Goal: Task Accomplishment & Management: Manage account settings

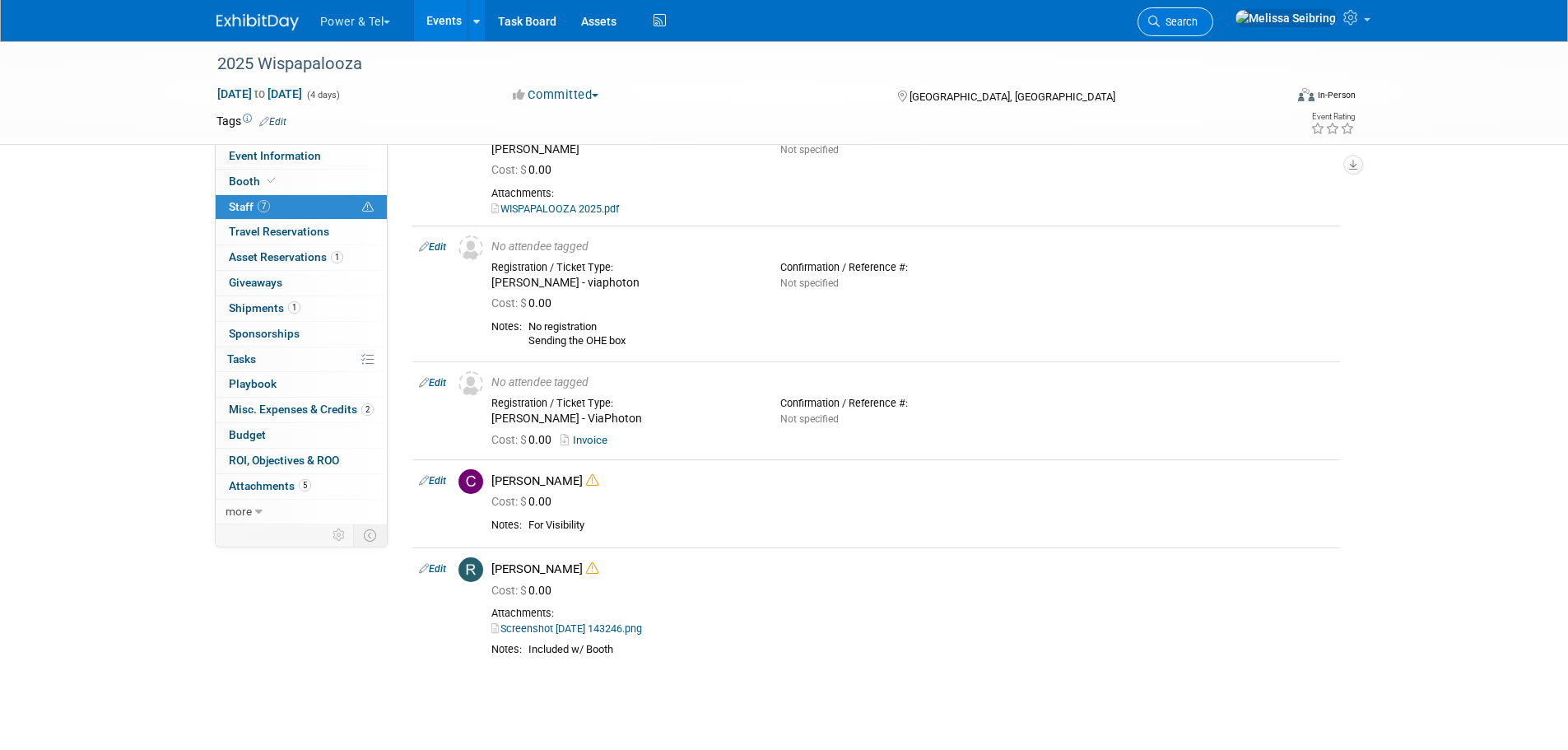
click at [1198, 20] on span "Search" at bounding box center [1178, 22] width 38 height 13
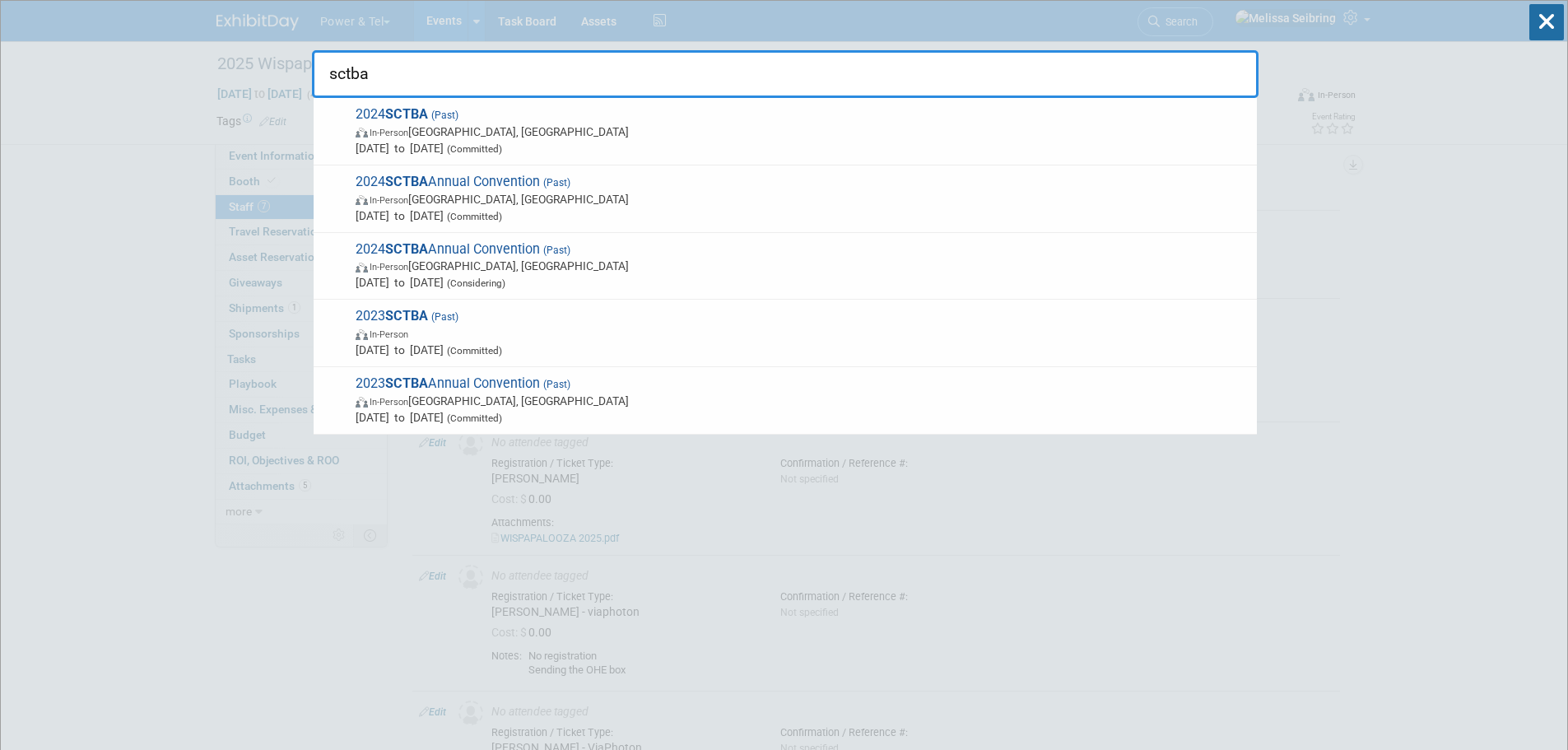
type input "sctba"
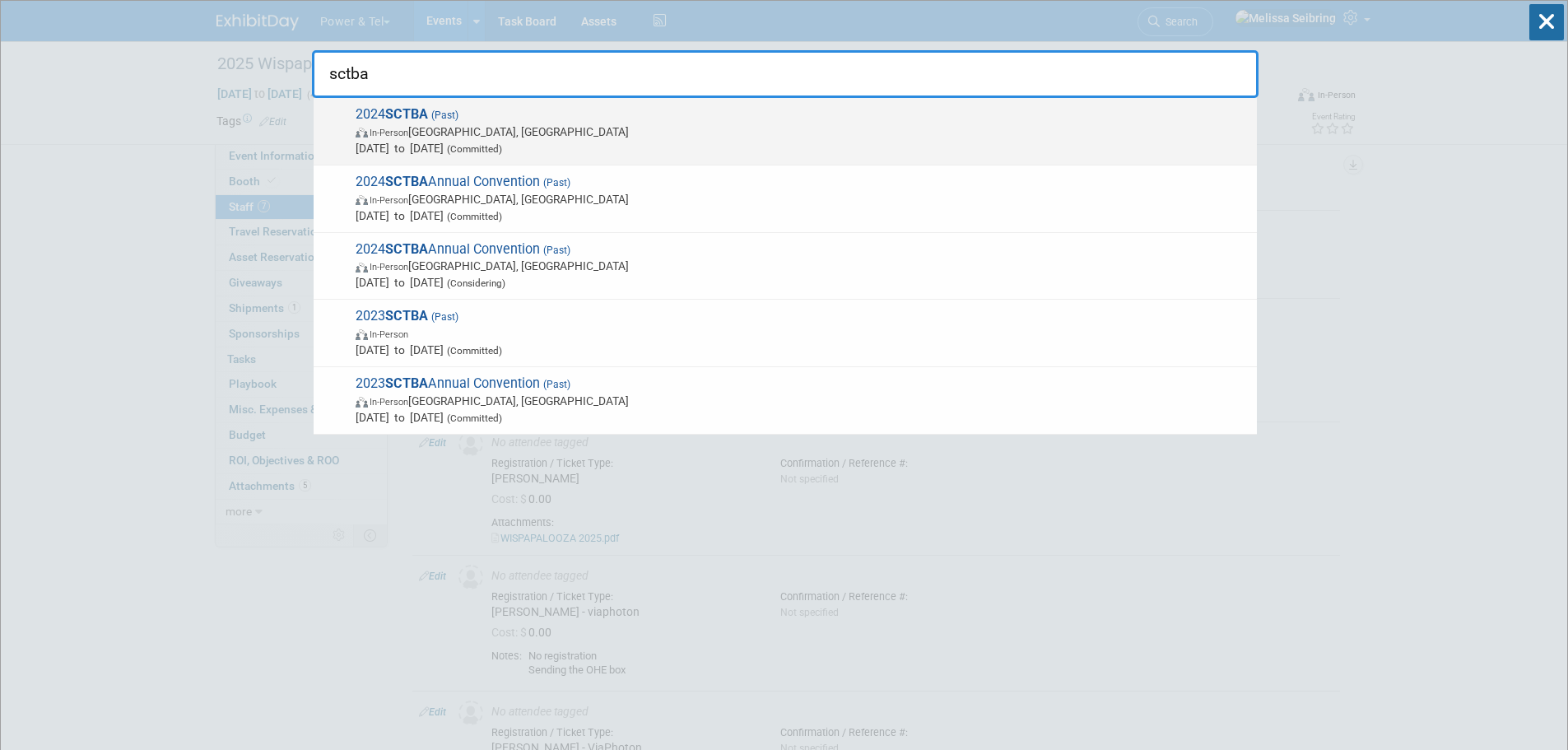
click at [398, 107] on strong "SCTBA" at bounding box center [406, 114] width 43 height 16
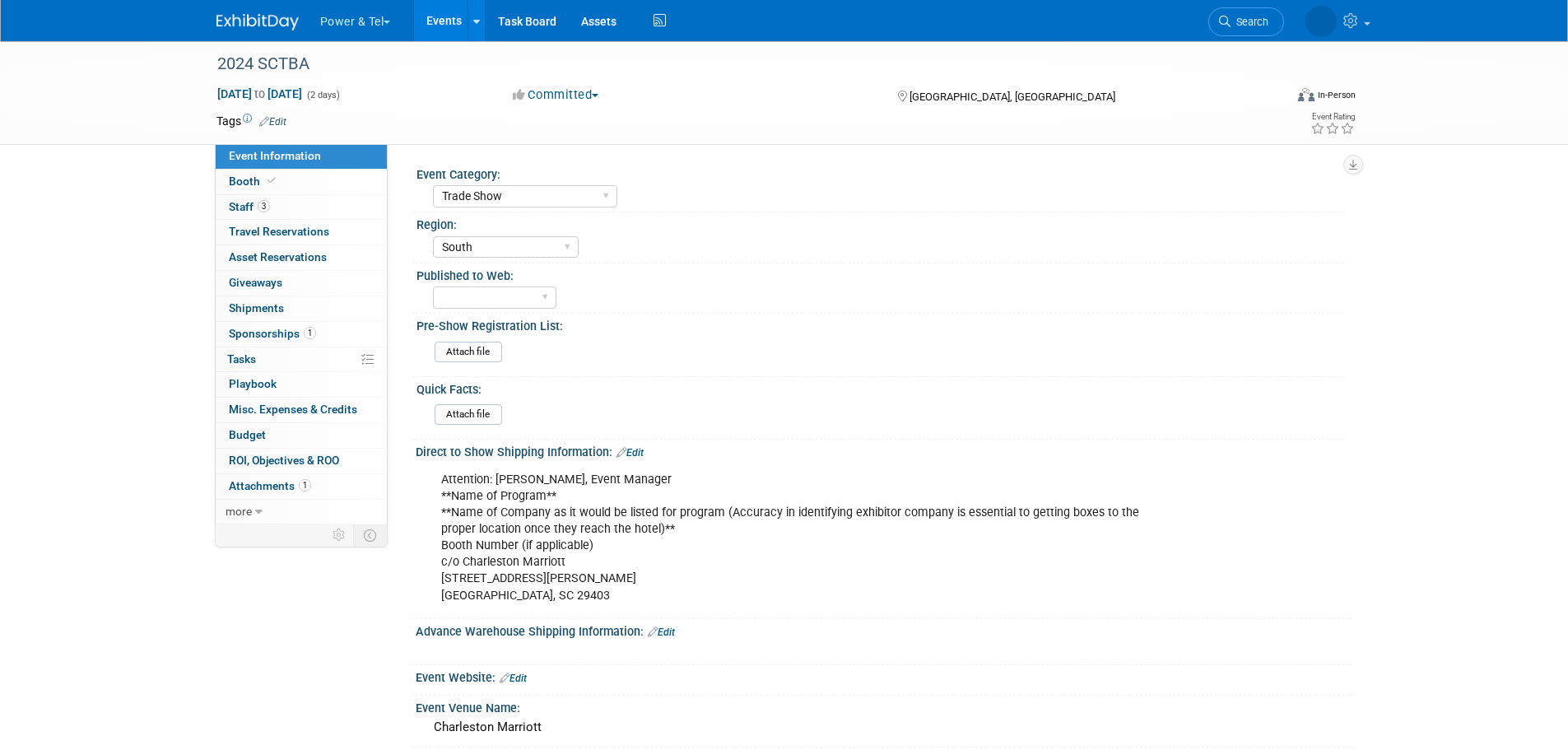
select select "Trade Show"
select select "South"
drag, startPoint x: 238, startPoint y: 183, endPoint x: 263, endPoint y: 188, distance: 25.5
click at [238, 183] on span "Booth" at bounding box center [254, 182] width 50 height 13
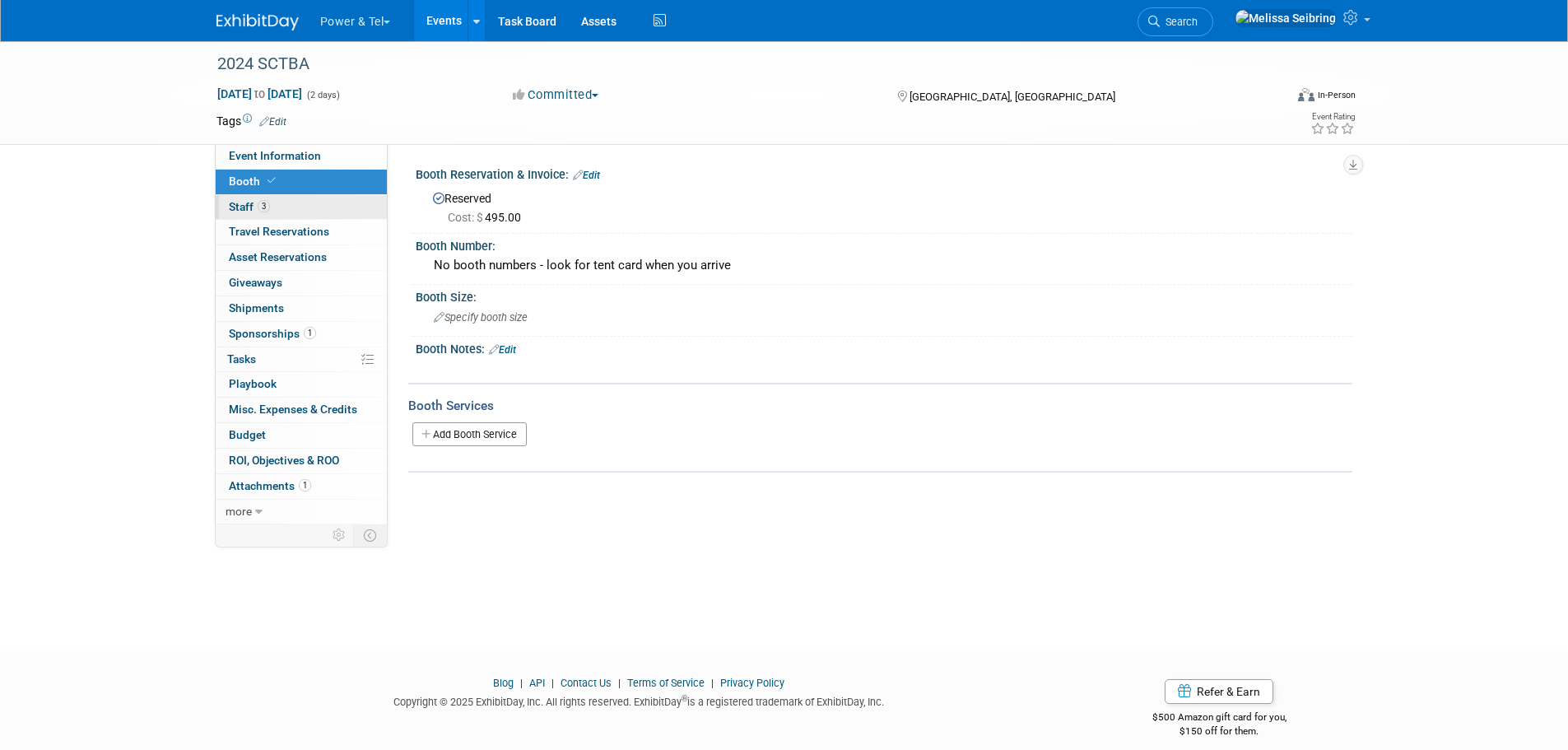
click at [243, 203] on span "Staff 3" at bounding box center [249, 207] width 41 height 13
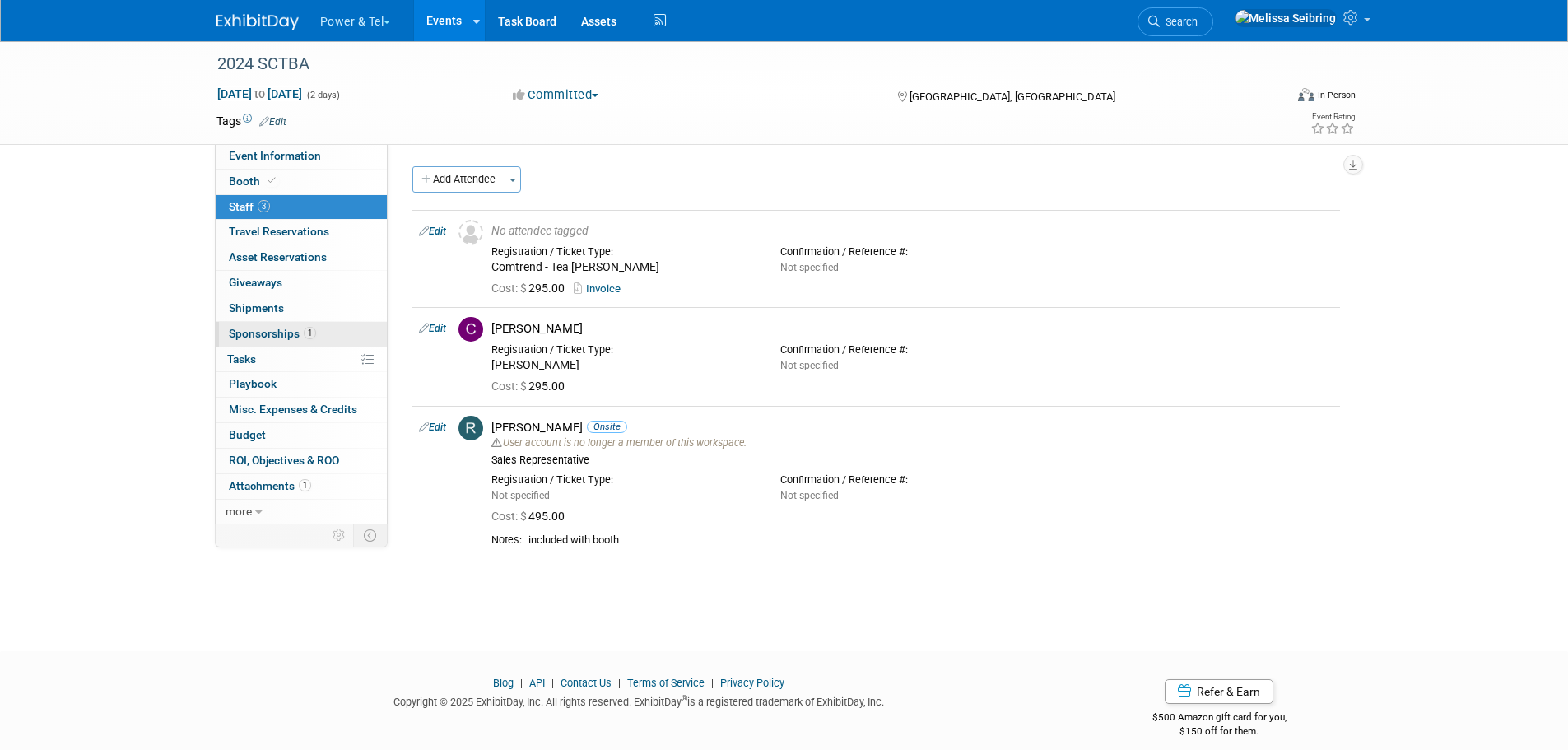
click at [235, 337] on span "Sponsorships 1" at bounding box center [273, 334] width 87 height 13
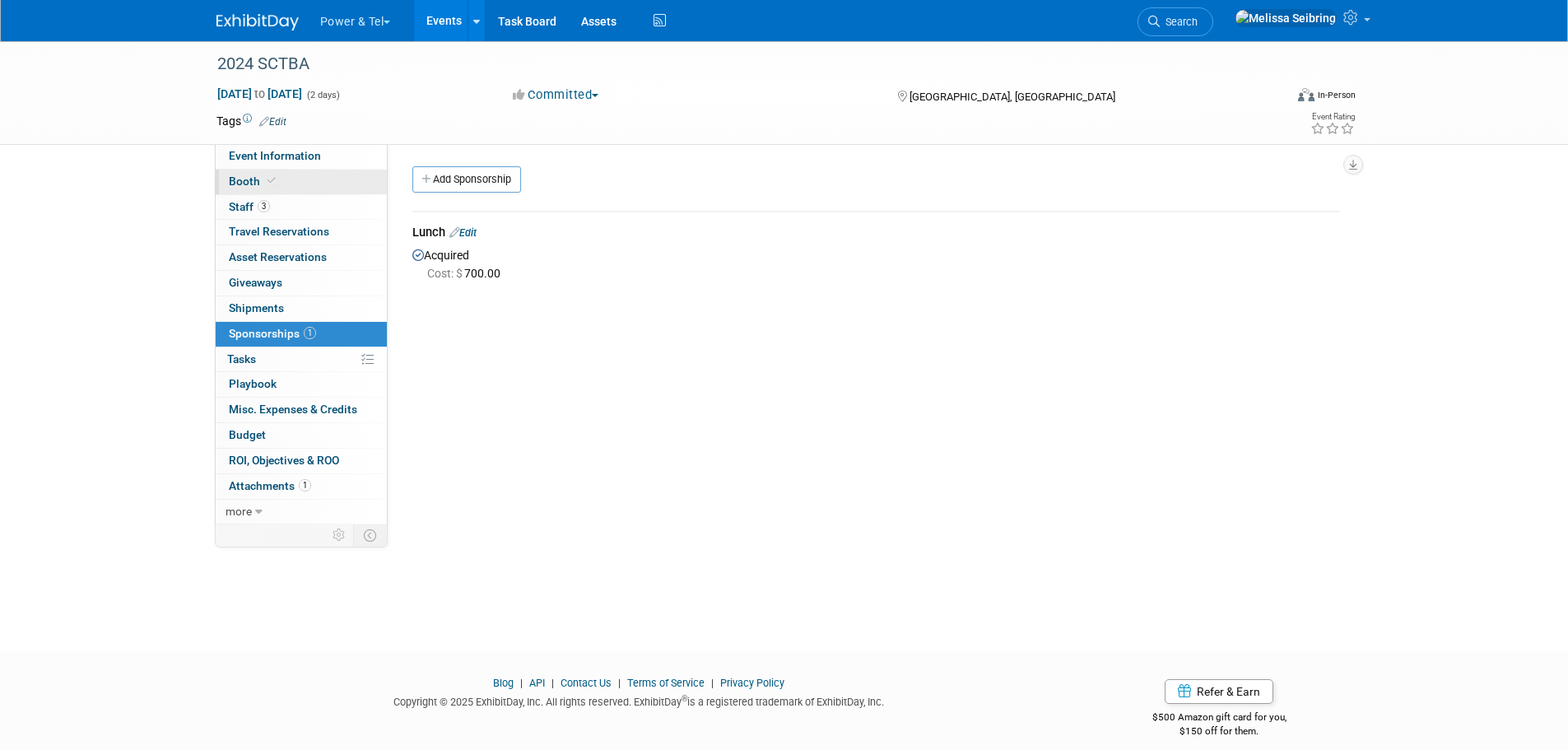
click at [238, 181] on span "Booth" at bounding box center [254, 182] width 50 height 13
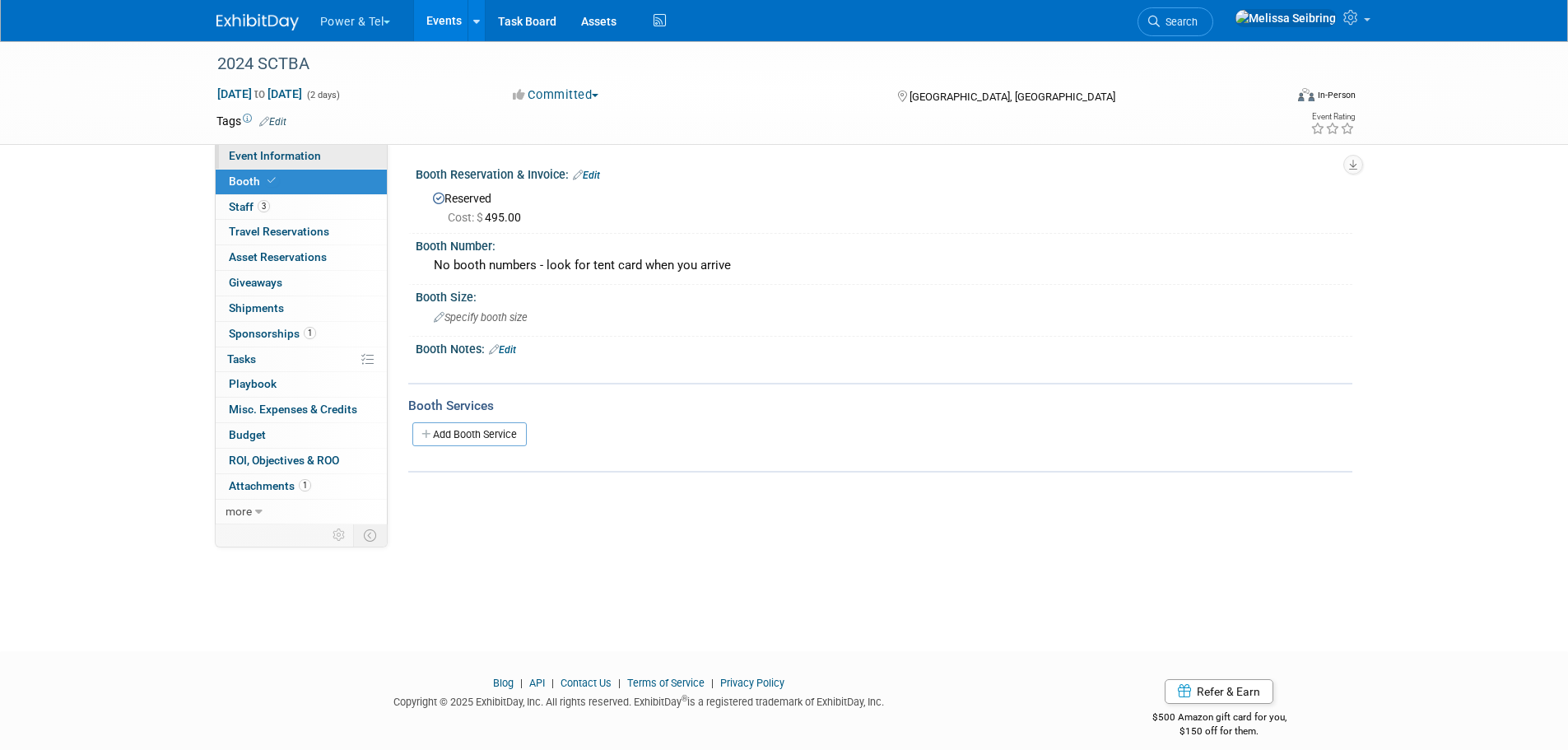
click at [254, 157] on span "Event Information" at bounding box center [275, 156] width 92 height 13
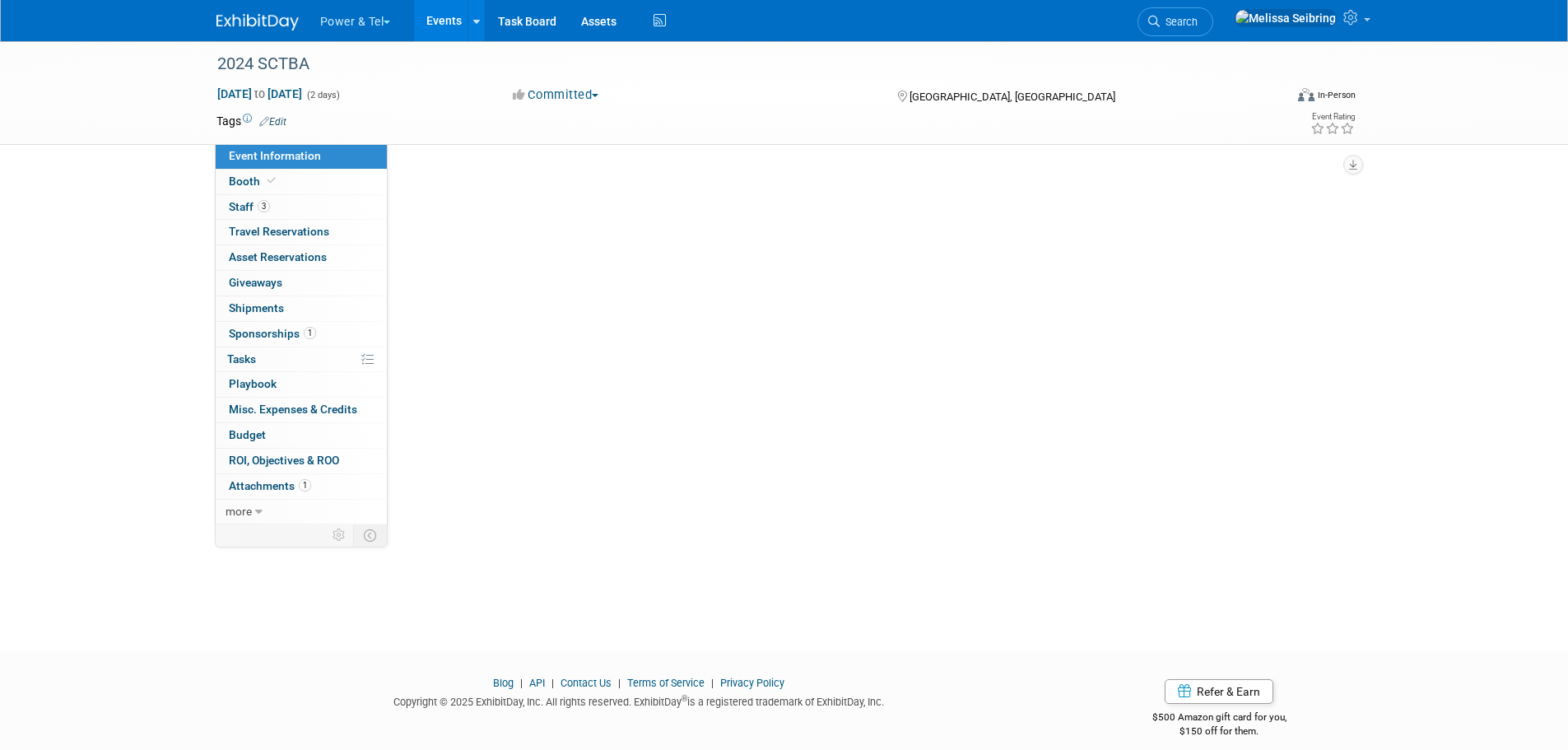
select select "Trade Show"
select select "South"
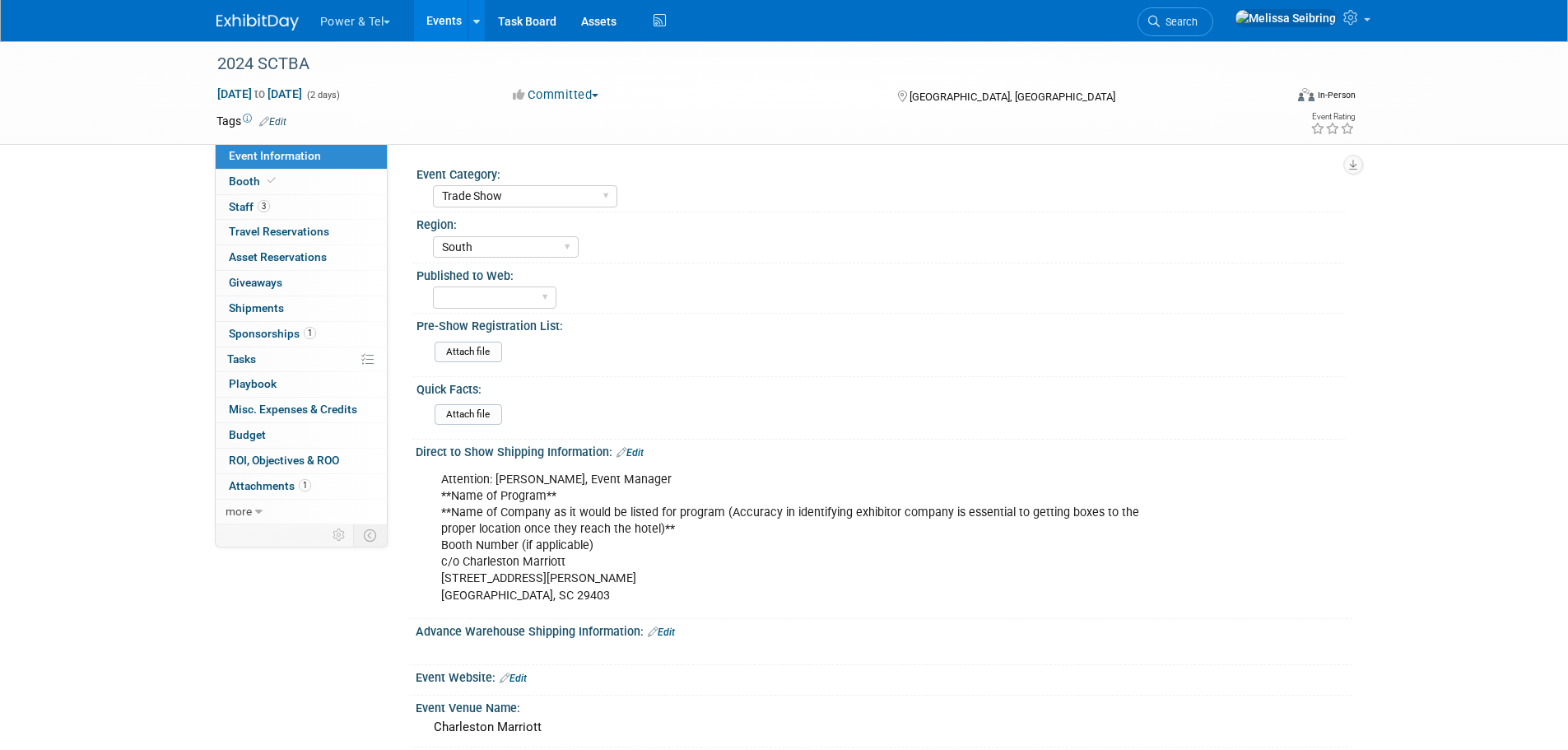
click at [258, 34] on div "Power & Tel Choose Workspace: Power & Tel Power & Tel Events Add Event Bulk Upl…" at bounding box center [785, 20] width 1136 height 41
click at [259, 24] on img at bounding box center [258, 23] width 82 height 17
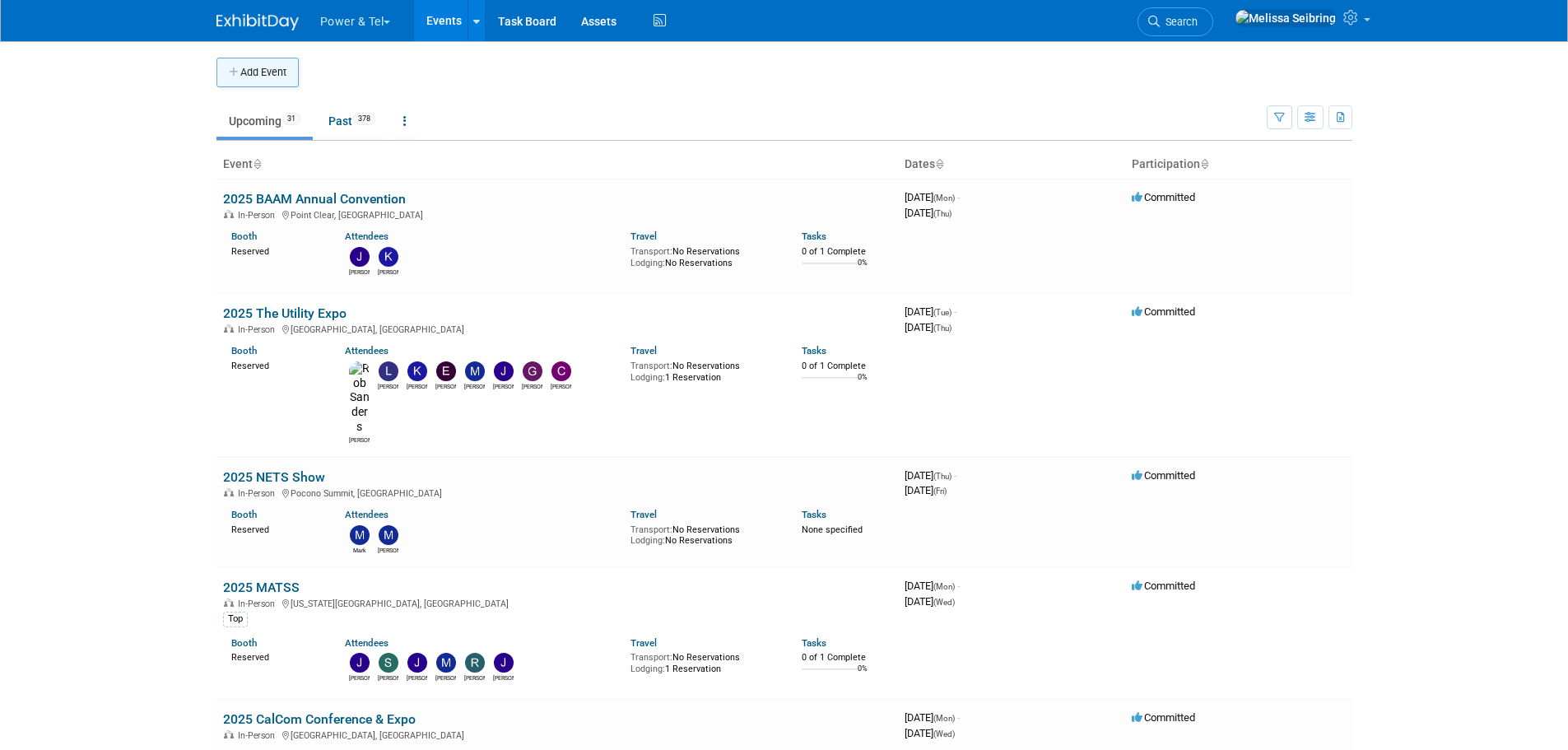
click at [279, 76] on button "Add Event" at bounding box center [258, 72] width 82 height 29
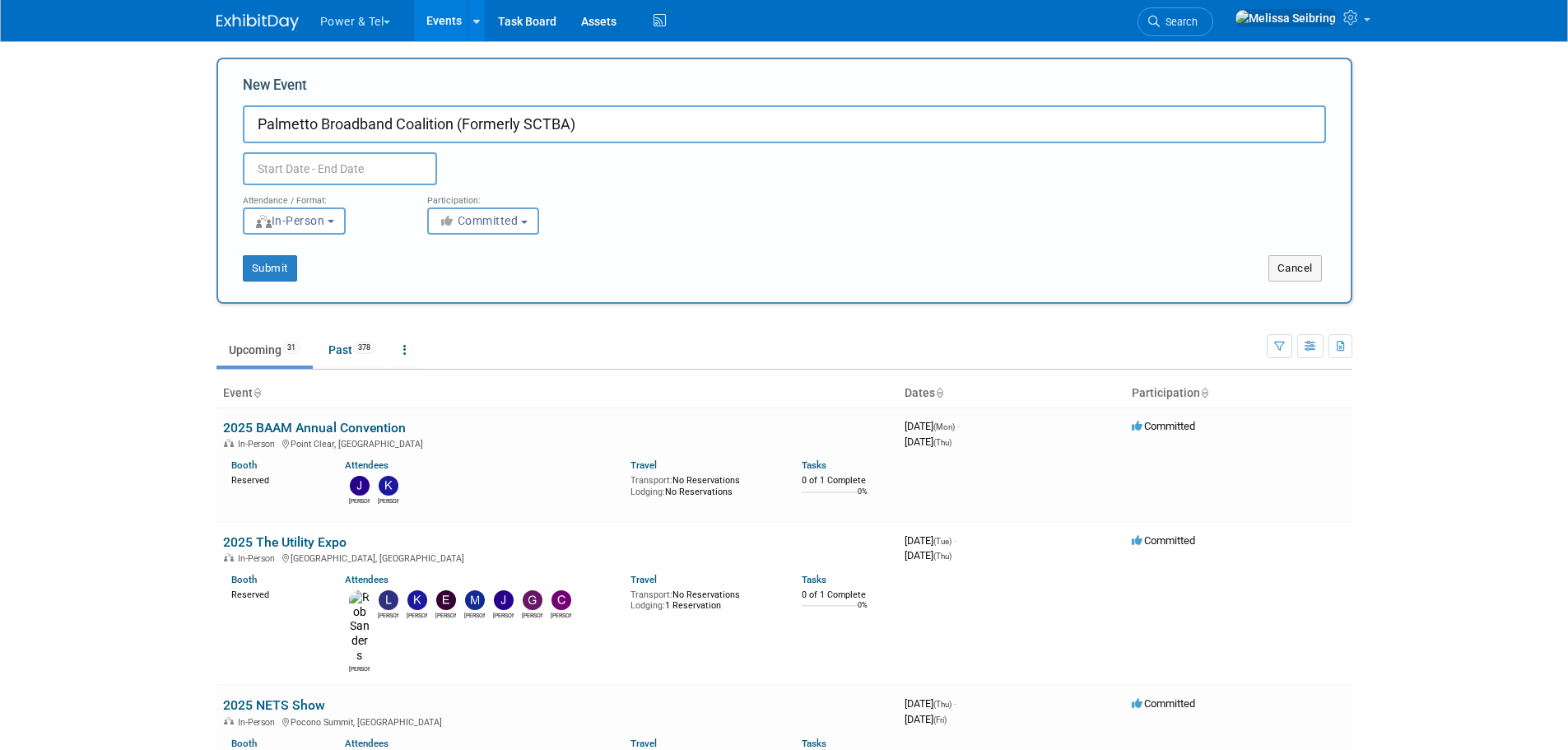
type input "Palmetto Broadband Coalition (Formerly SCTBA)"
click at [294, 164] on input "text" at bounding box center [340, 168] width 194 height 33
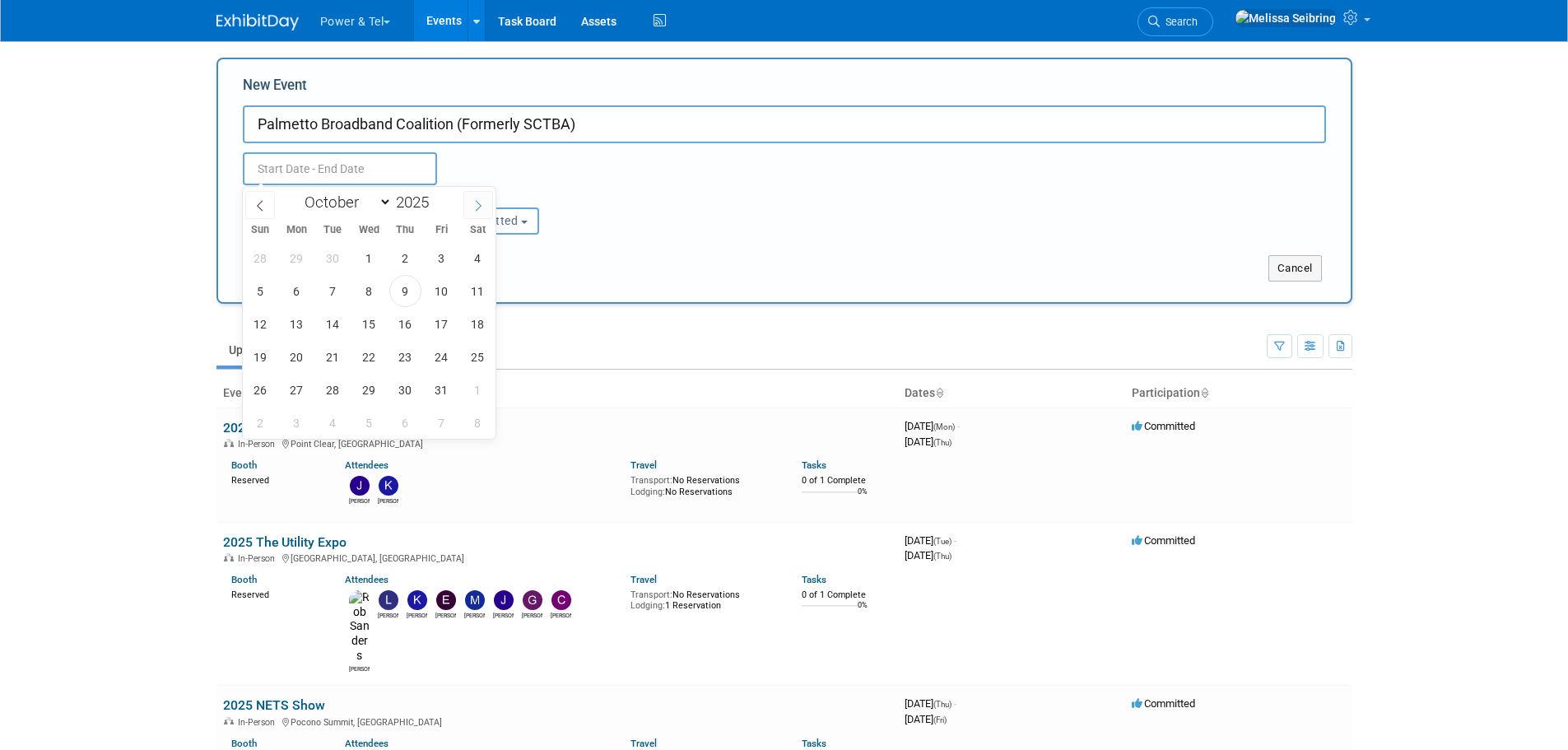
click at [477, 203] on icon at bounding box center [479, 206] width 12 height 12
select select "10"
drag, startPoint x: 361, startPoint y: 301, endPoint x: 377, endPoint y: 298, distance: 16.3
click at [377, 298] on span "5" at bounding box center [369, 291] width 32 height 32
click at [418, 290] on span "6" at bounding box center [405, 291] width 32 height 32
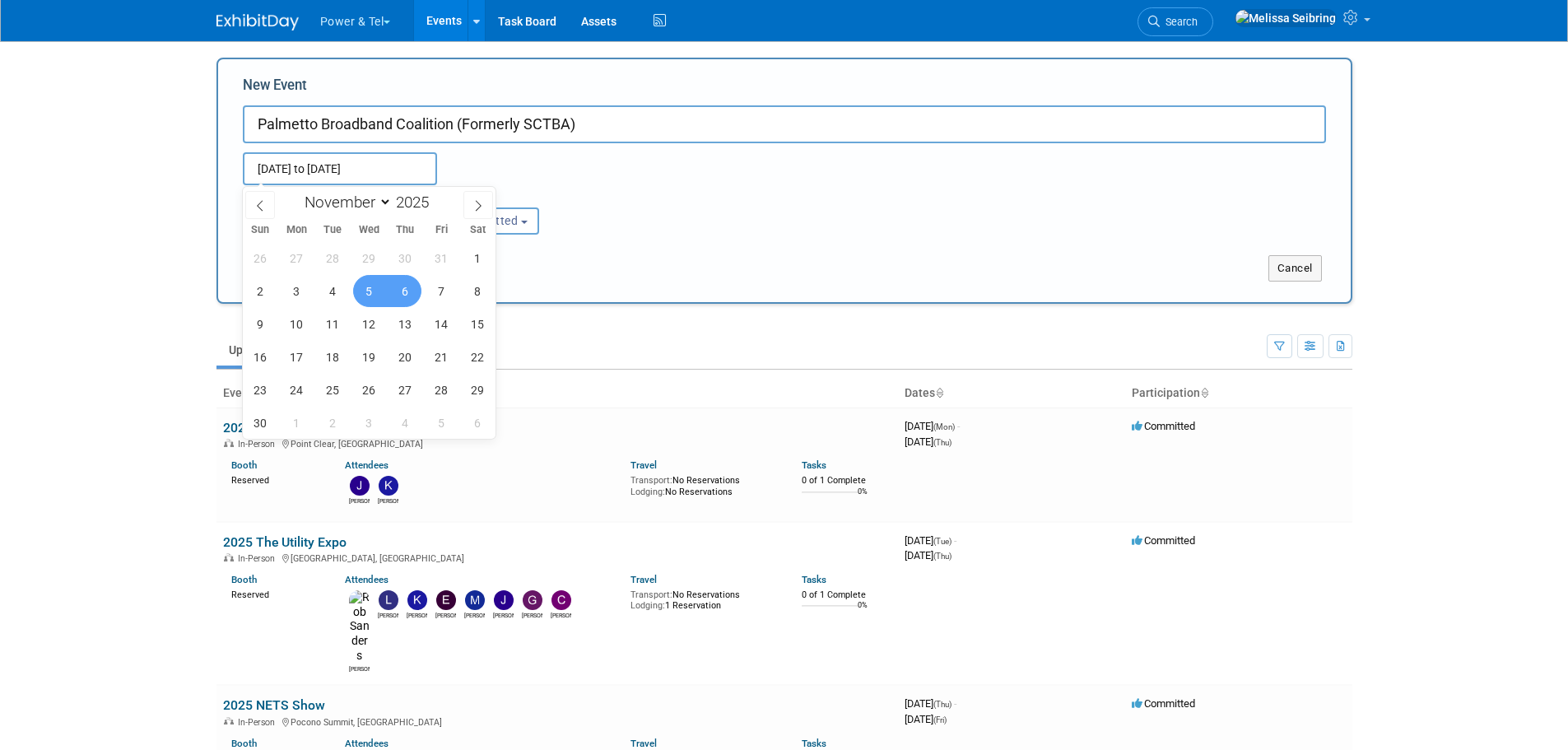
type input "Nov 5, 2025 to Nov 6, 2025"
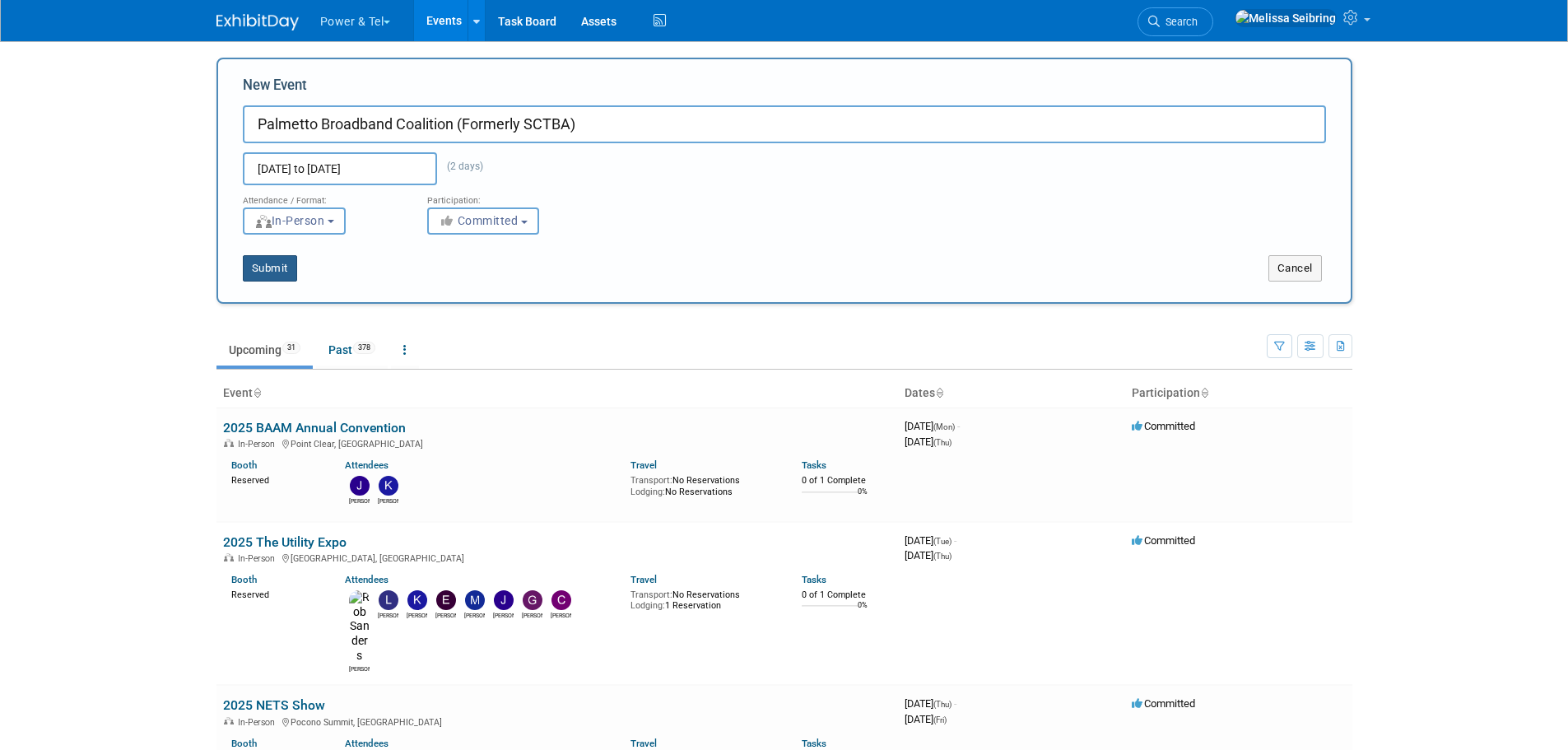
click at [274, 270] on button "Submit" at bounding box center [269, 268] width 54 height 26
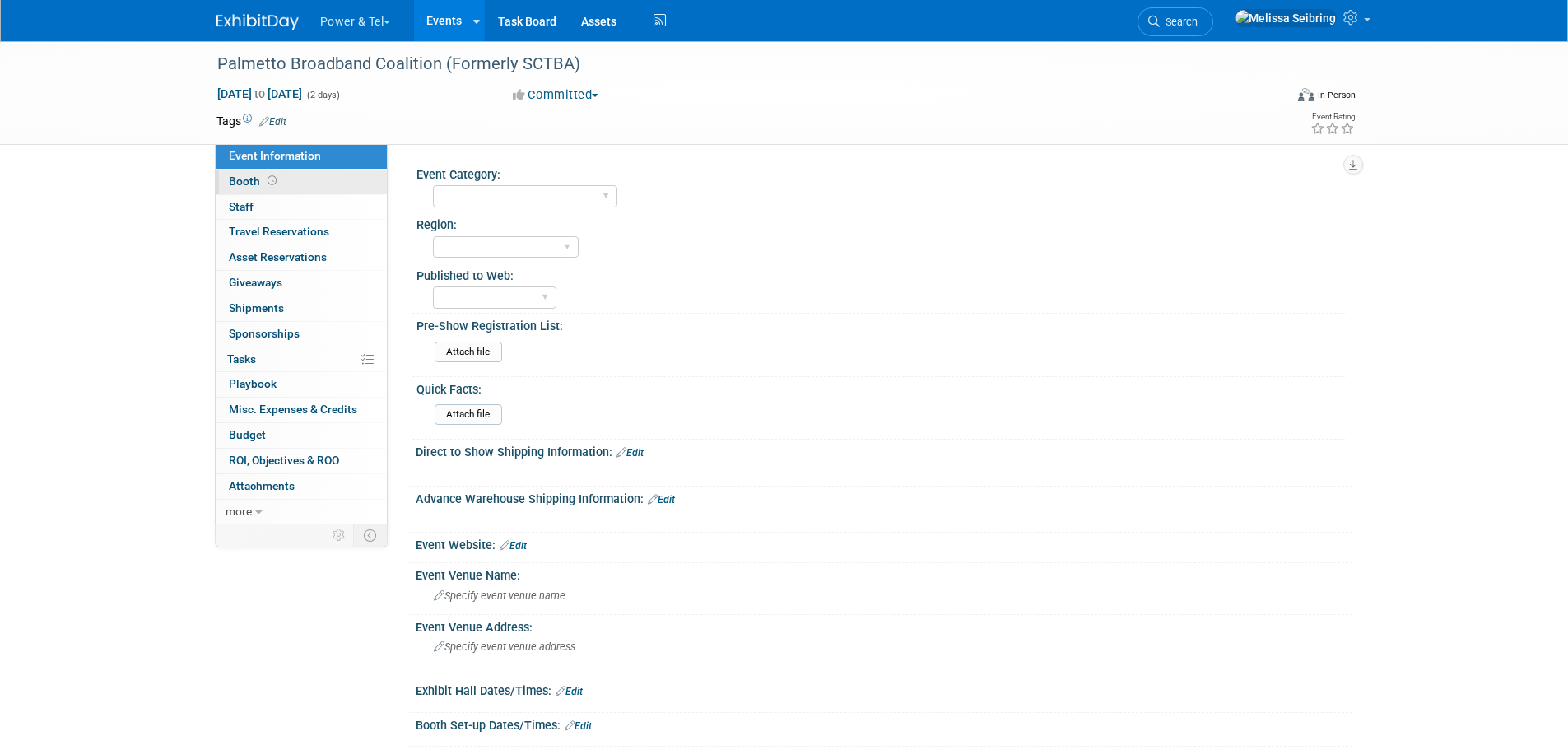
click at [238, 174] on link "Booth" at bounding box center [301, 182] width 172 height 25
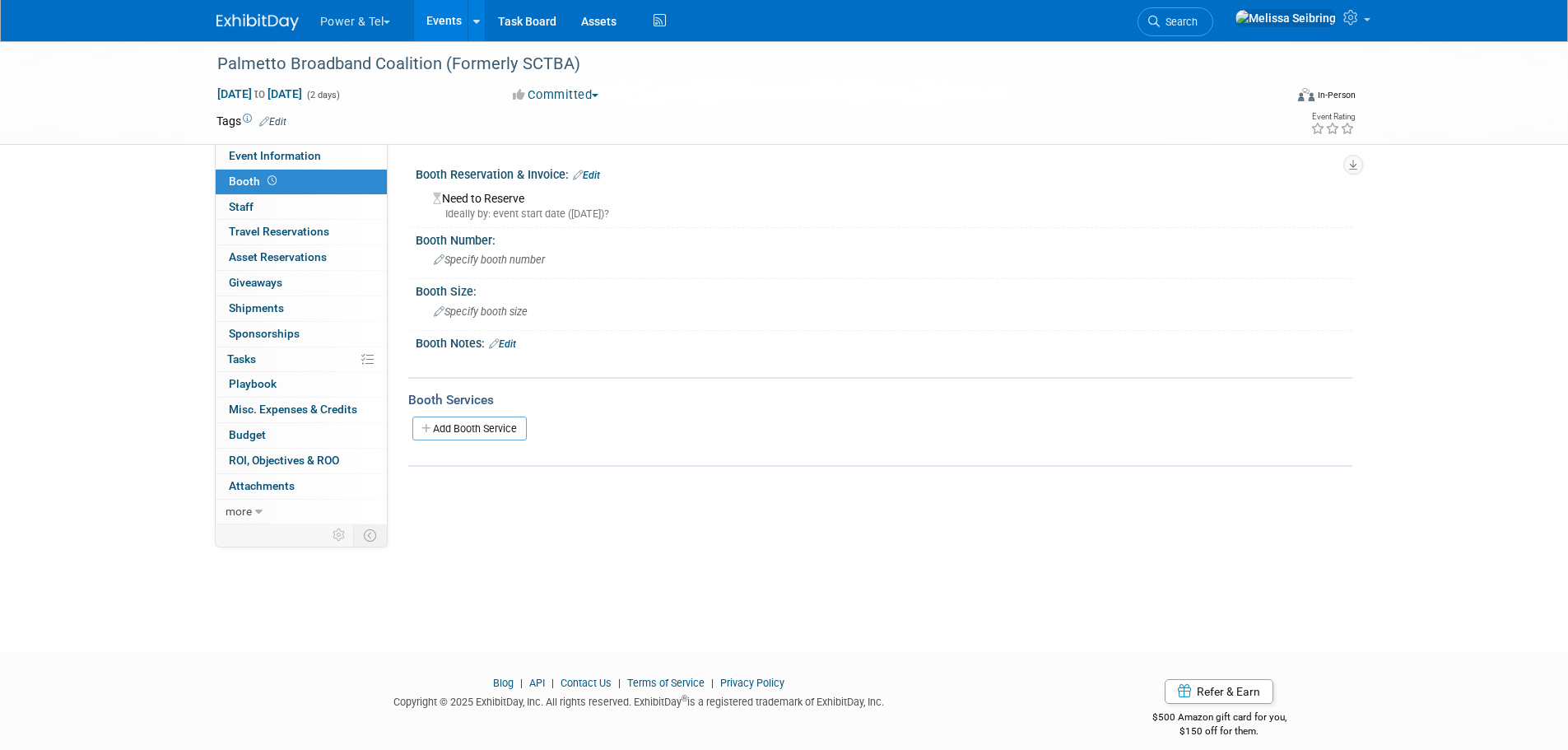
click at [590, 174] on link "Edit" at bounding box center [587, 176] width 27 height 12
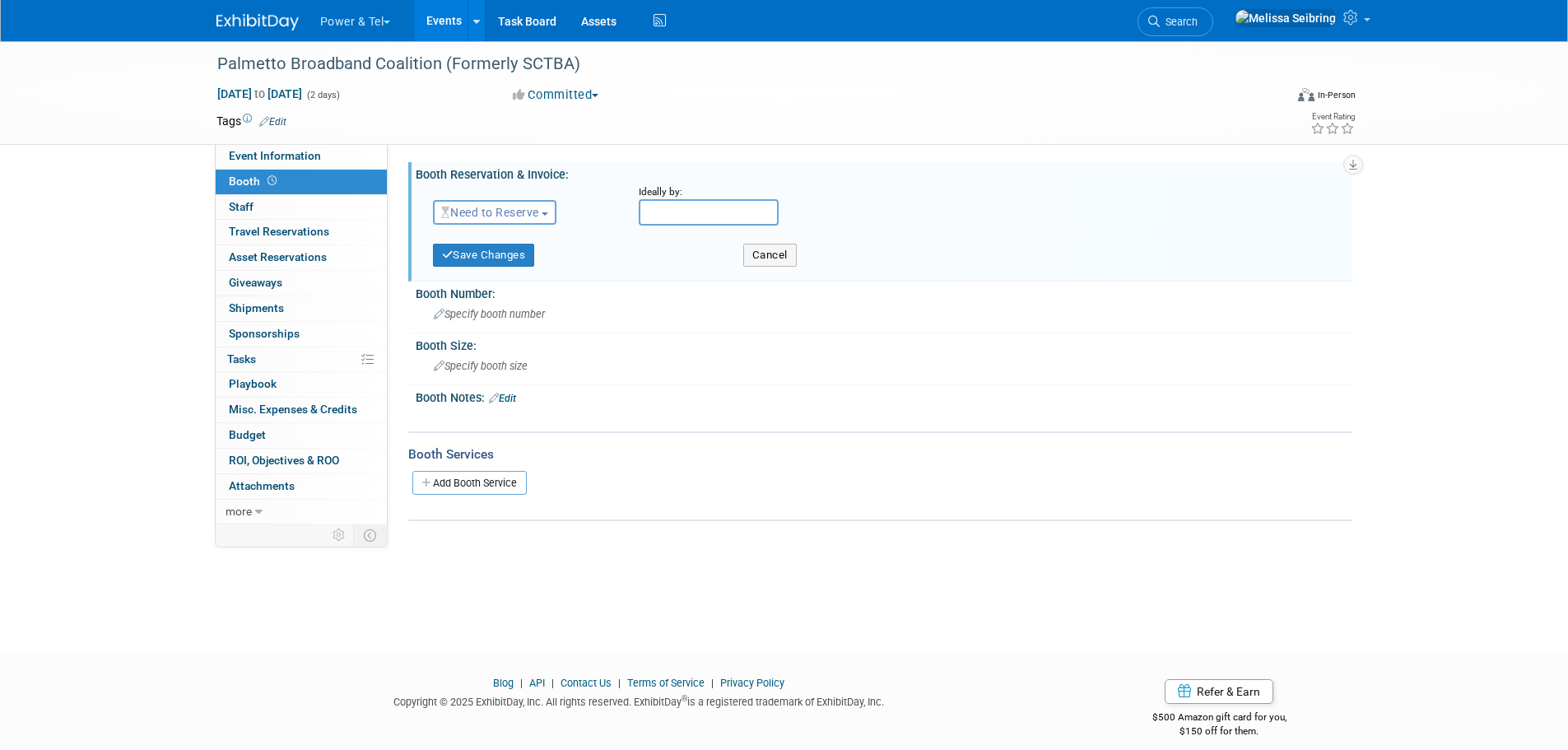
click at [514, 214] on span "Need to Reserve" at bounding box center [489, 213] width 98 height 13
click at [513, 254] on link "Reserved" at bounding box center [521, 264] width 177 height 23
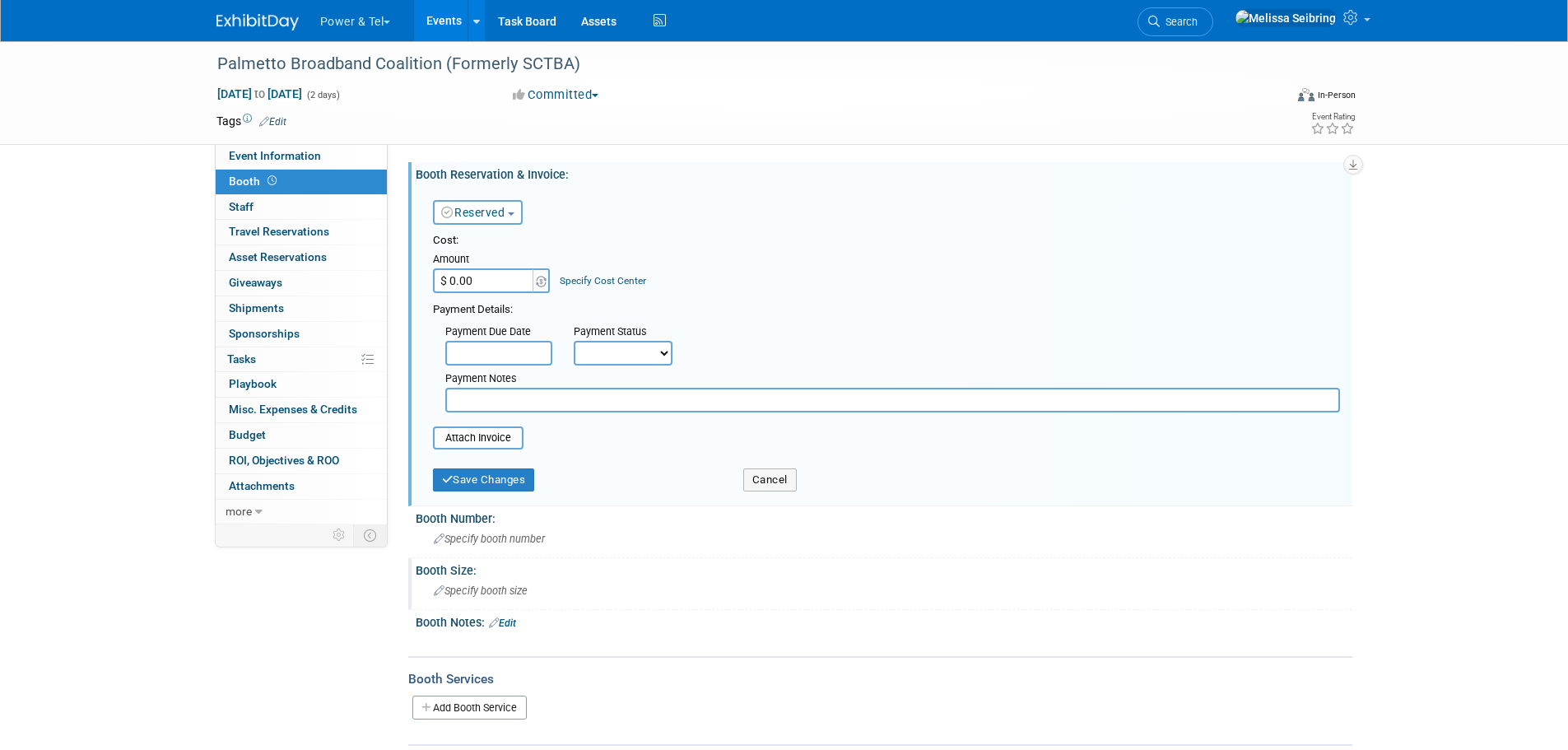
click at [458, 575] on div "Booth Size:" at bounding box center [884, 568] width 937 height 21
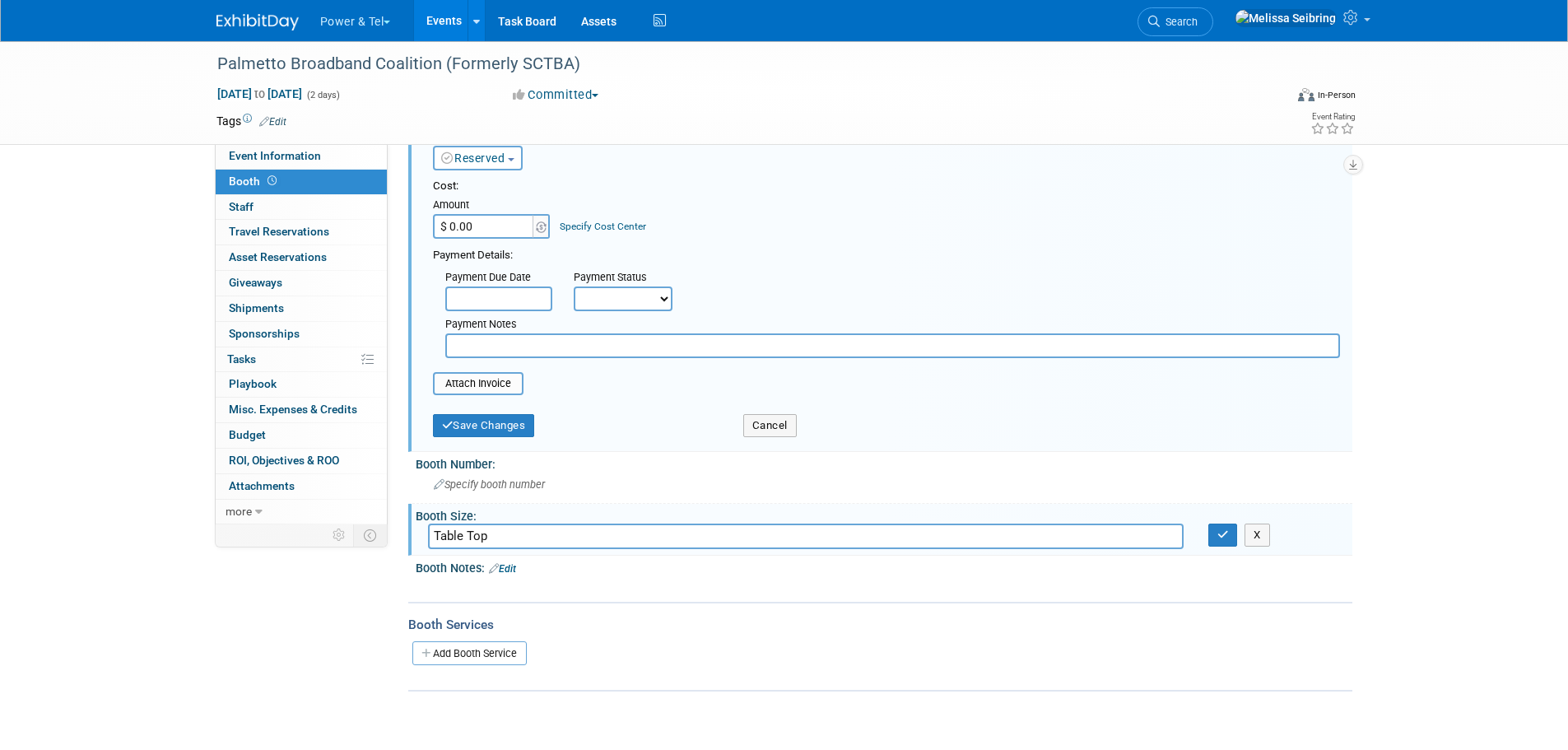
scroll to position [165, 0]
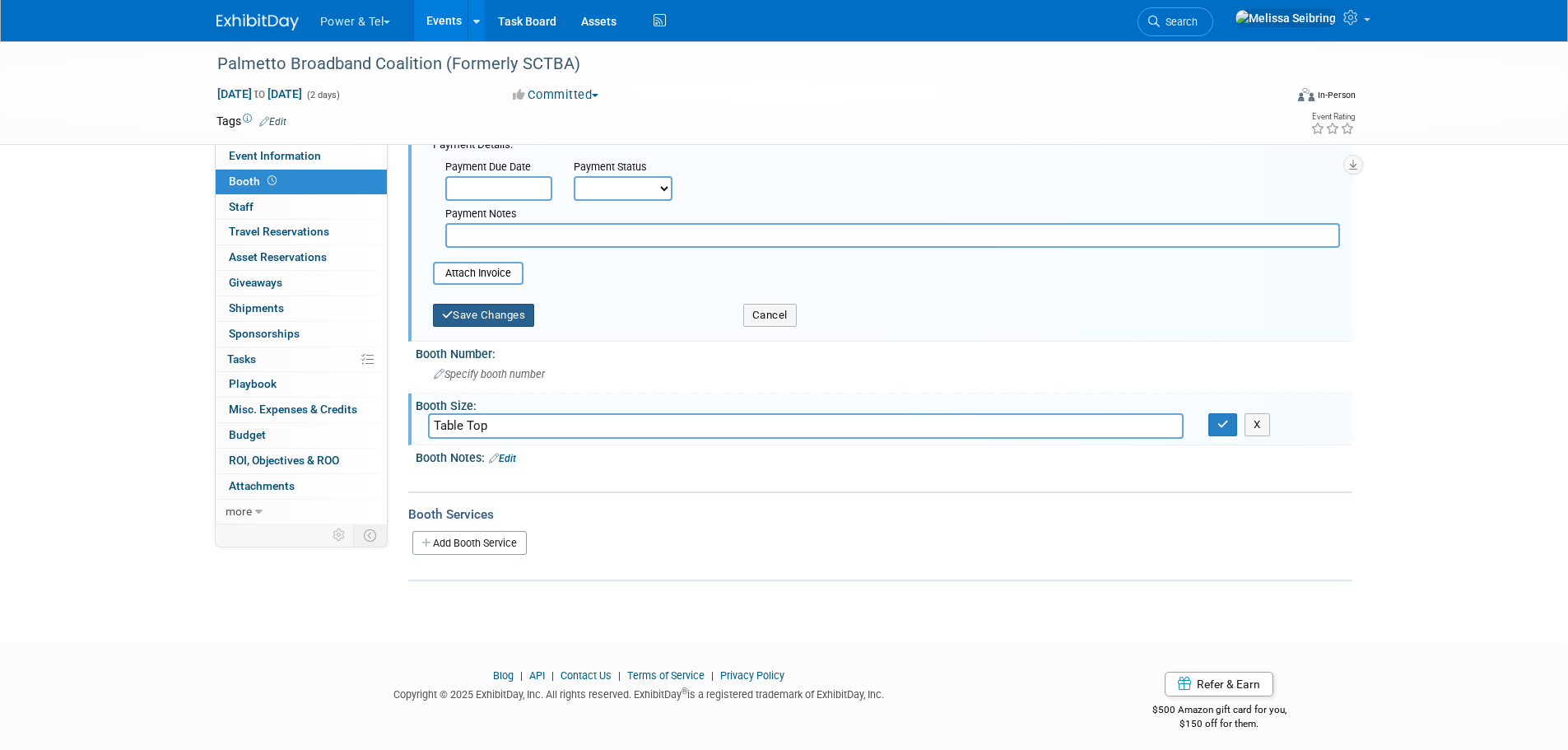
type input "Table Top"
click at [476, 312] on button "Save Changes" at bounding box center [484, 316] width 102 height 23
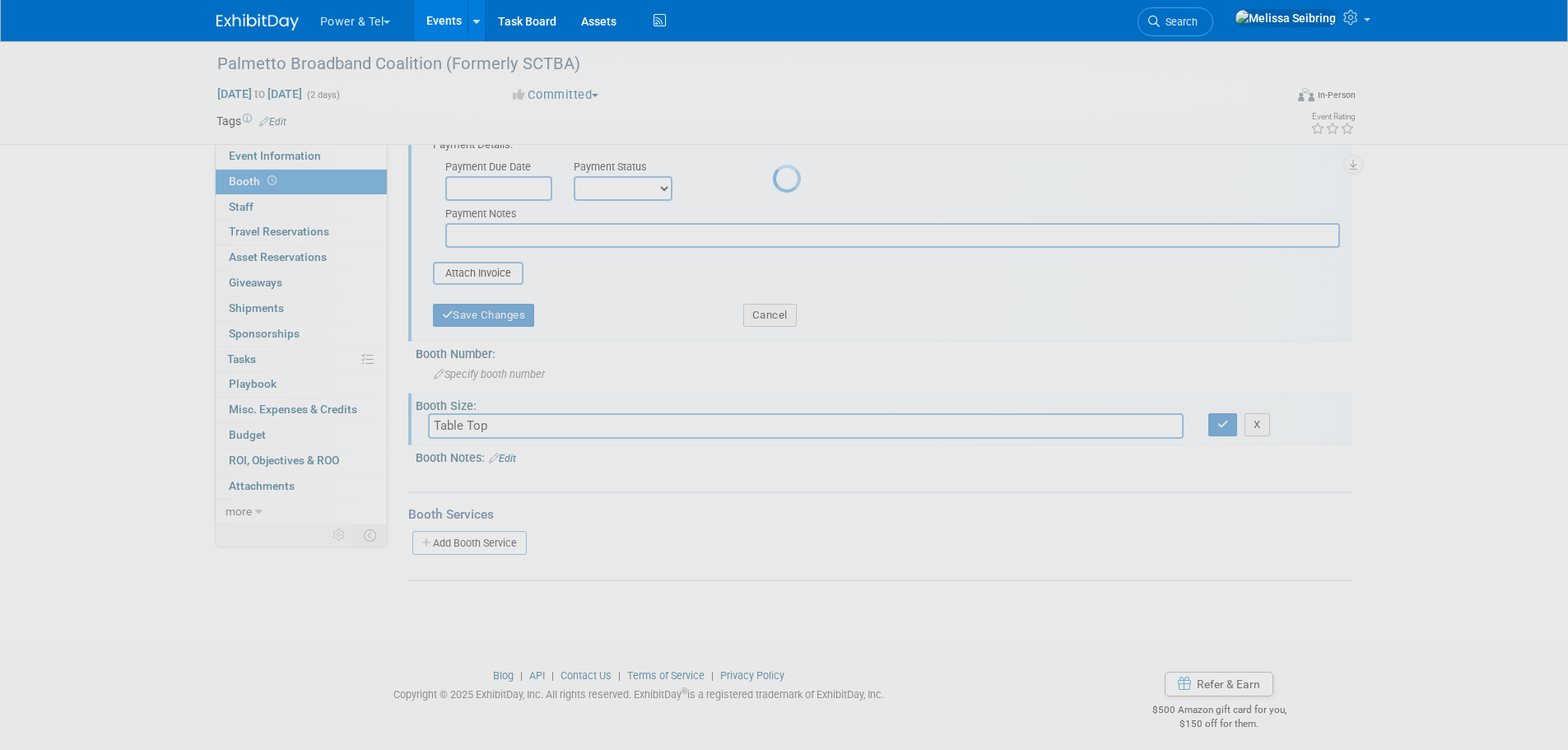
scroll to position [17, 0]
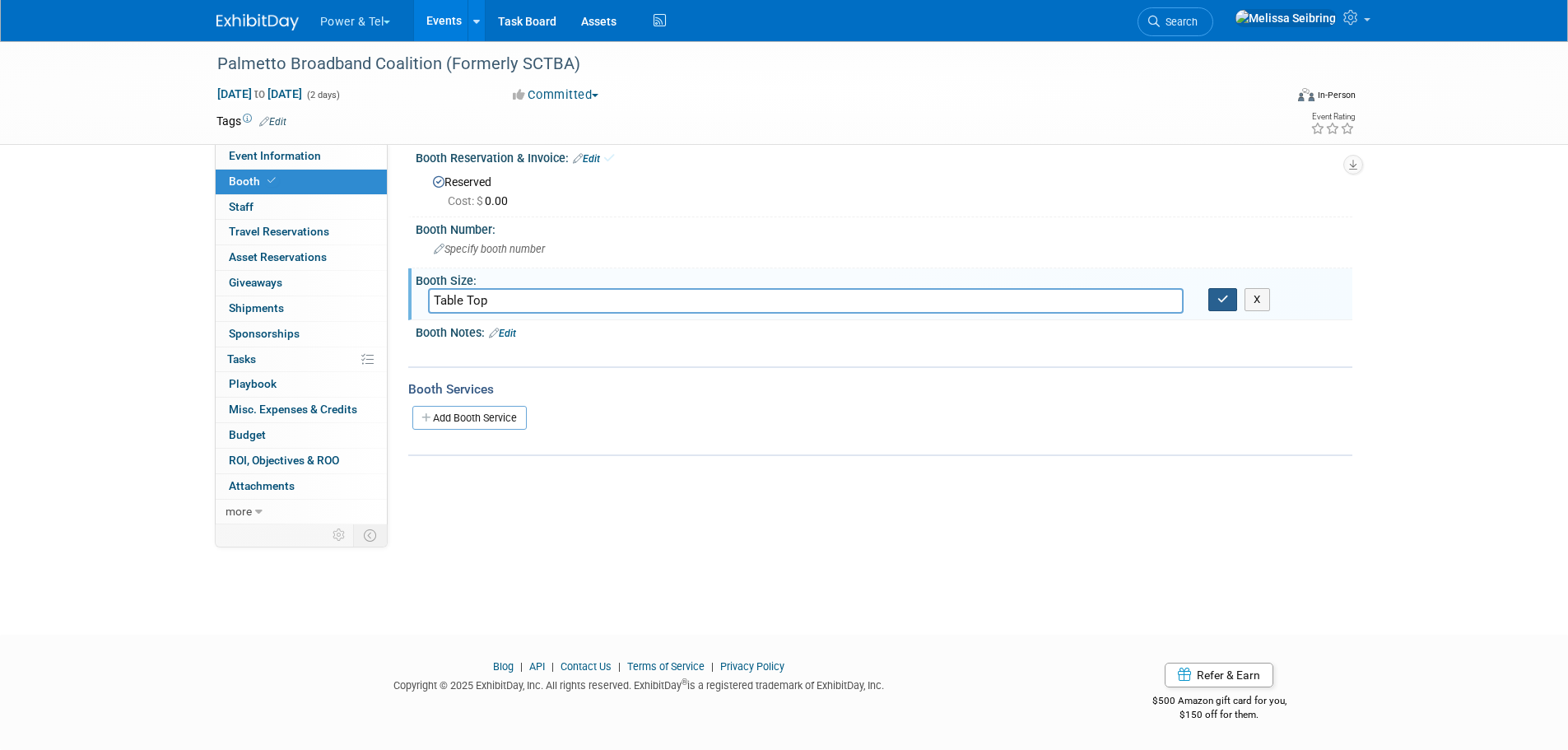
click at [1219, 304] on icon "button" at bounding box center [1223, 299] width 12 height 11
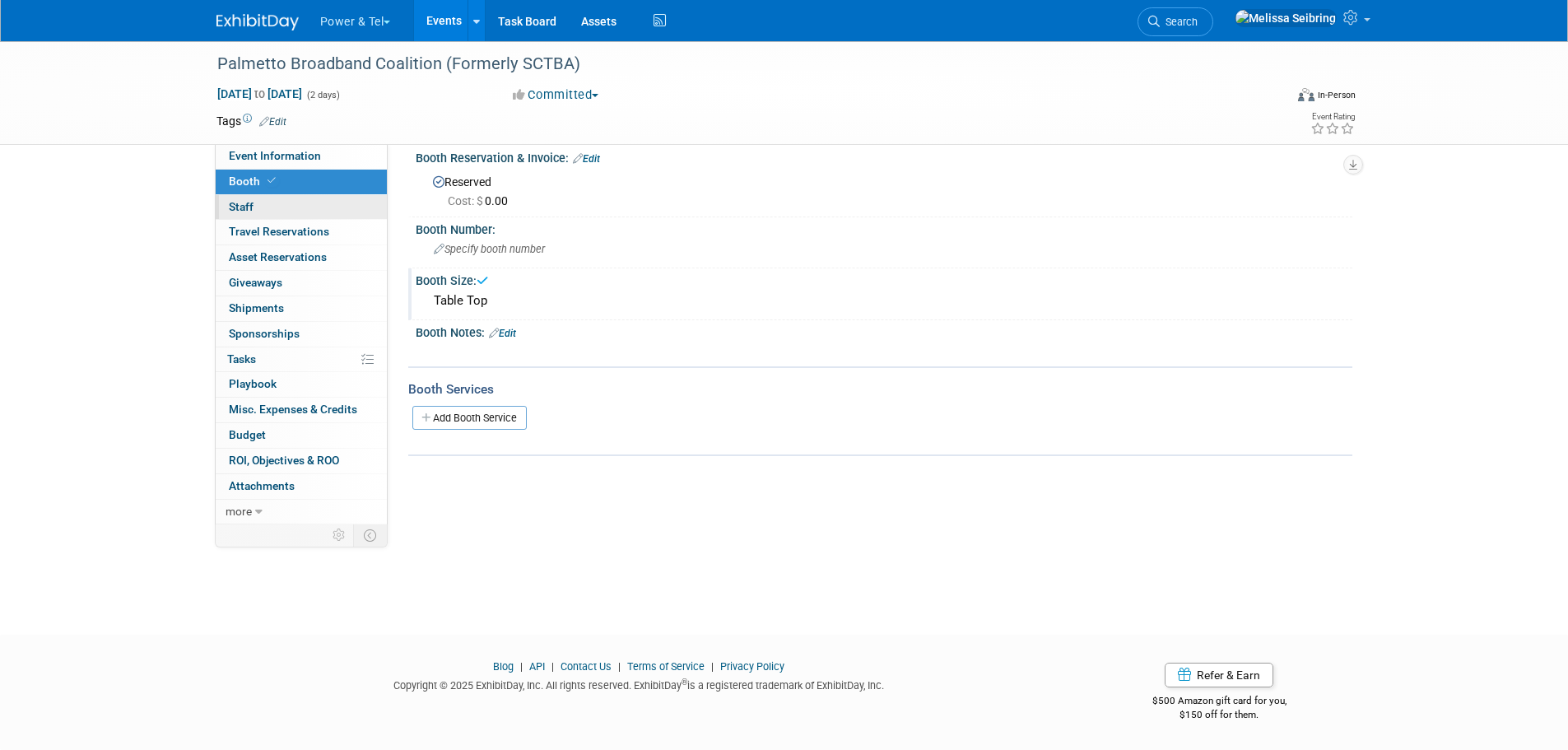
click at [239, 209] on span "Staff 0" at bounding box center [242, 207] width 25 height 13
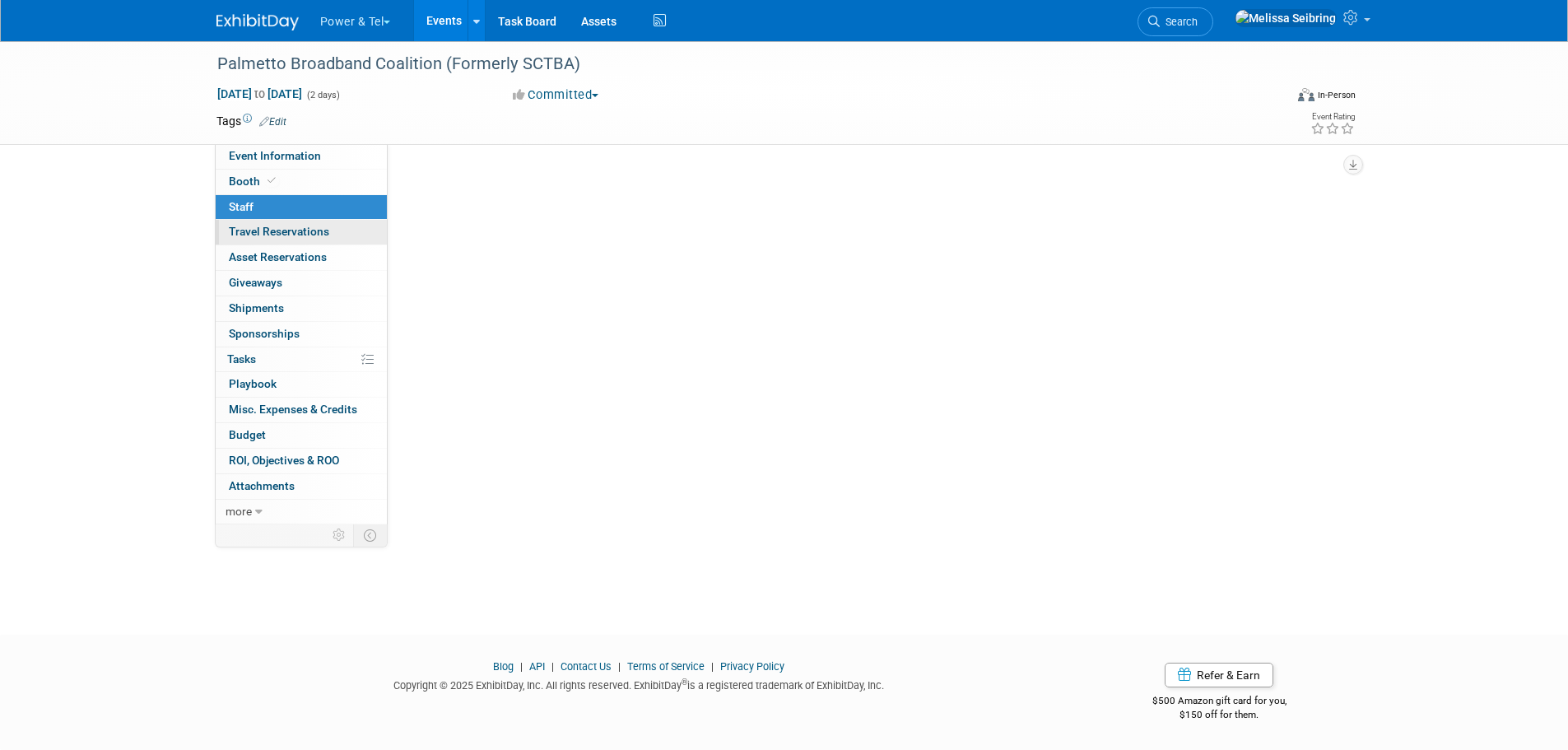
scroll to position [0, 0]
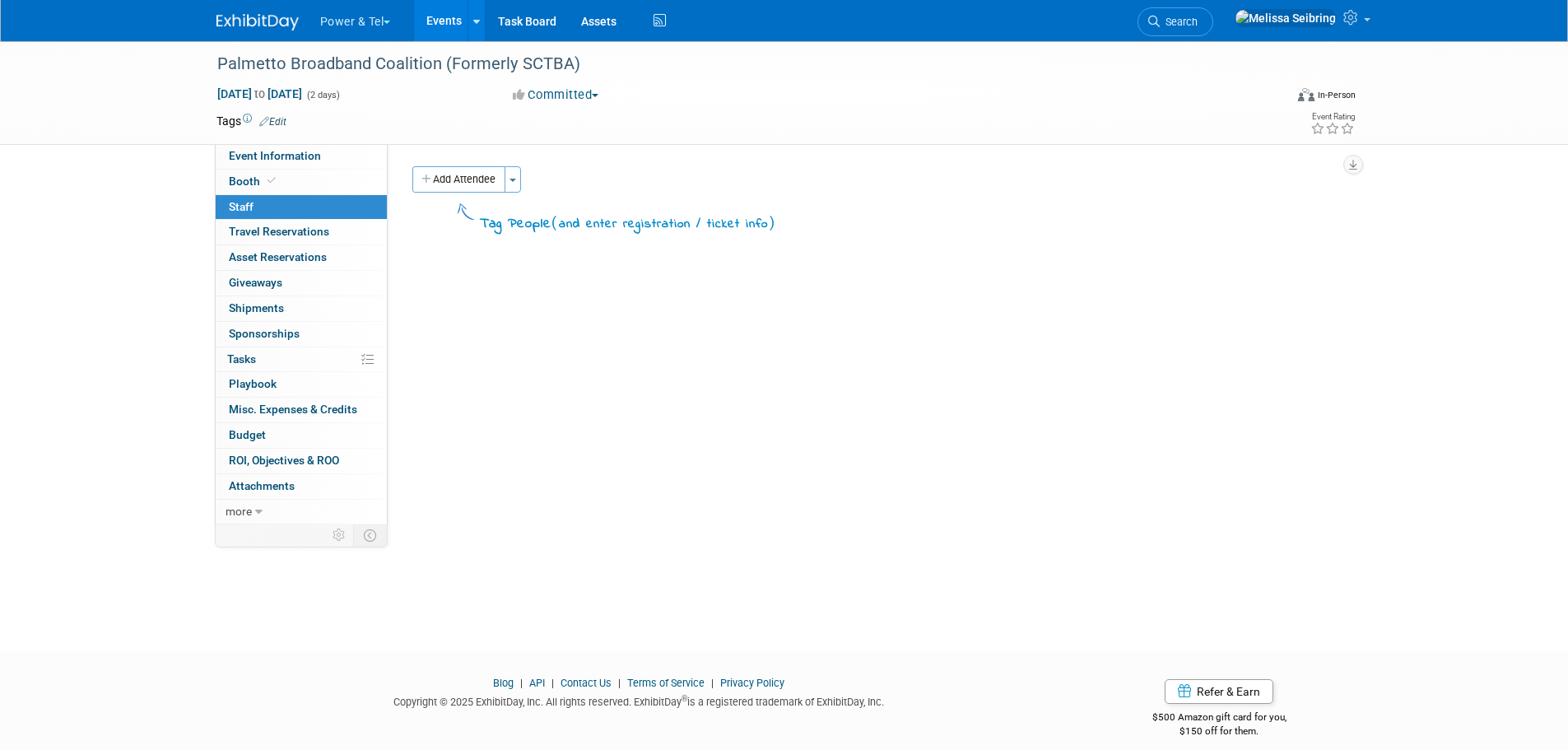
drag, startPoint x: 421, startPoint y: 182, endPoint x: 462, endPoint y: 188, distance: 41.4
click at [420, 182] on button "Add Attendee" at bounding box center [459, 179] width 93 height 26
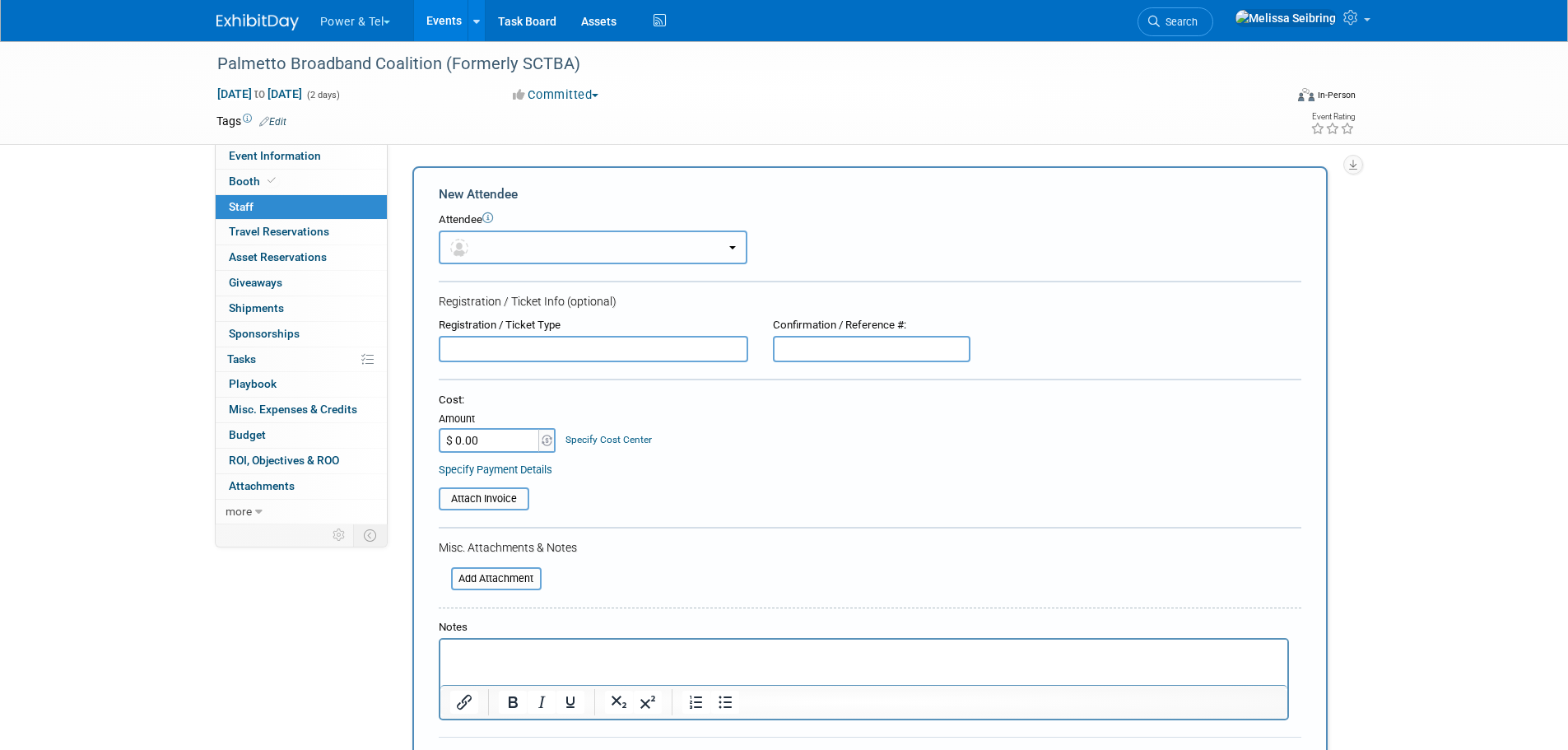
click at [592, 254] on button "button" at bounding box center [592, 247] width 309 height 33
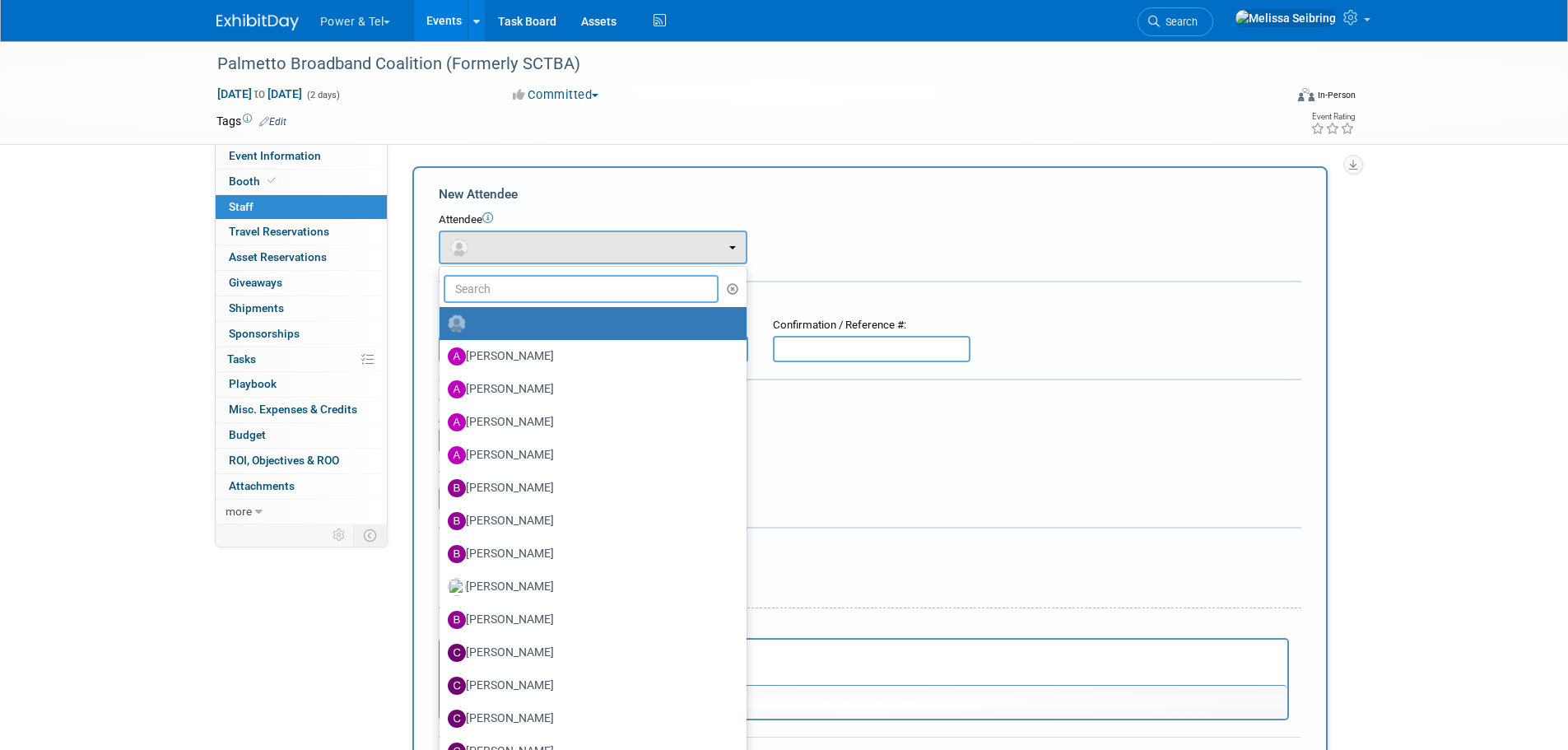
click at [597, 292] on input "text" at bounding box center [582, 289] width 276 height 28
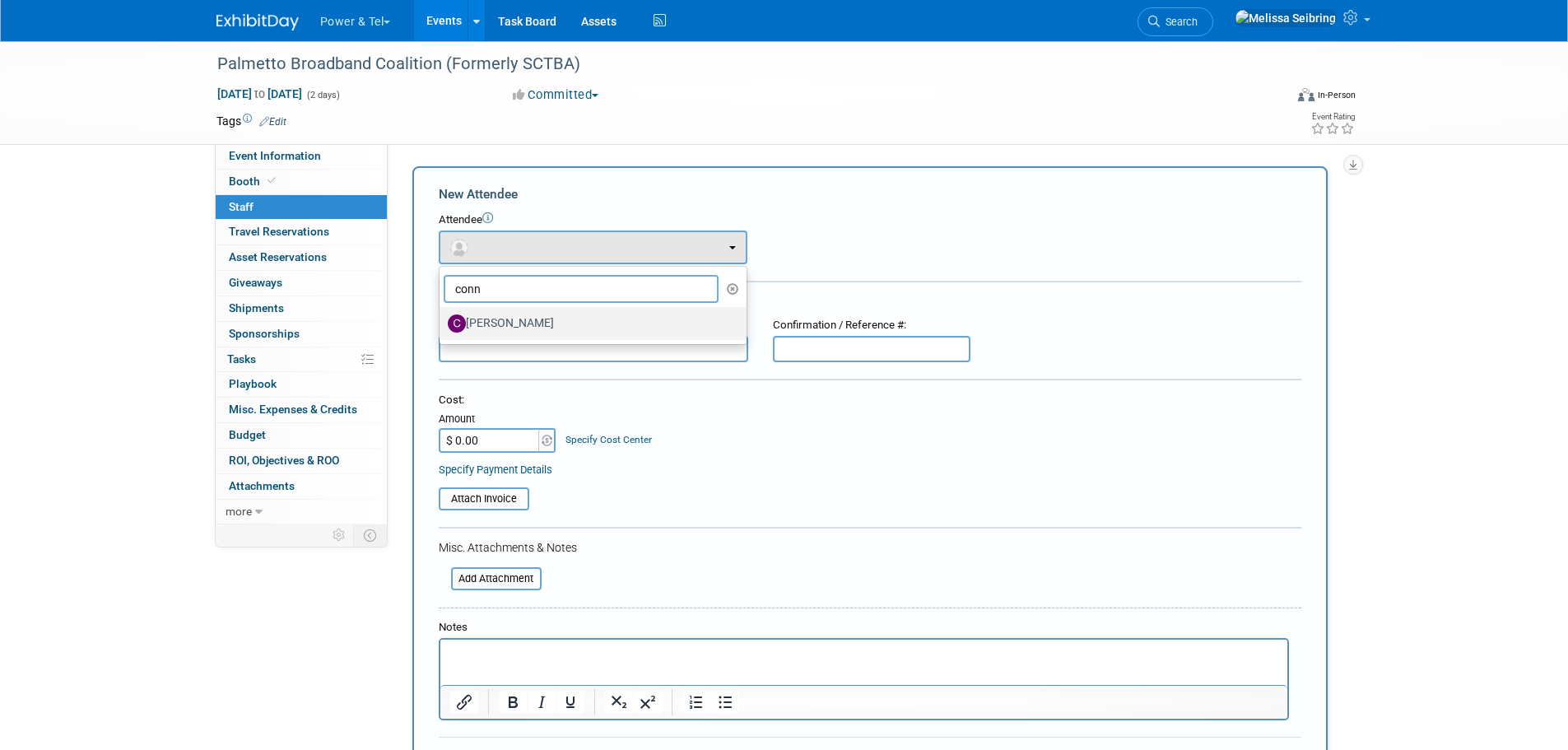
type input "conn"
click at [552, 327] on label "[PERSON_NAME]" at bounding box center [588, 323] width 282 height 26
click at [442, 327] on input "[PERSON_NAME]" at bounding box center [437, 321] width 11 height 11
select select "b4a03343-5089-4d10-bfbe-5c51c27ef909"
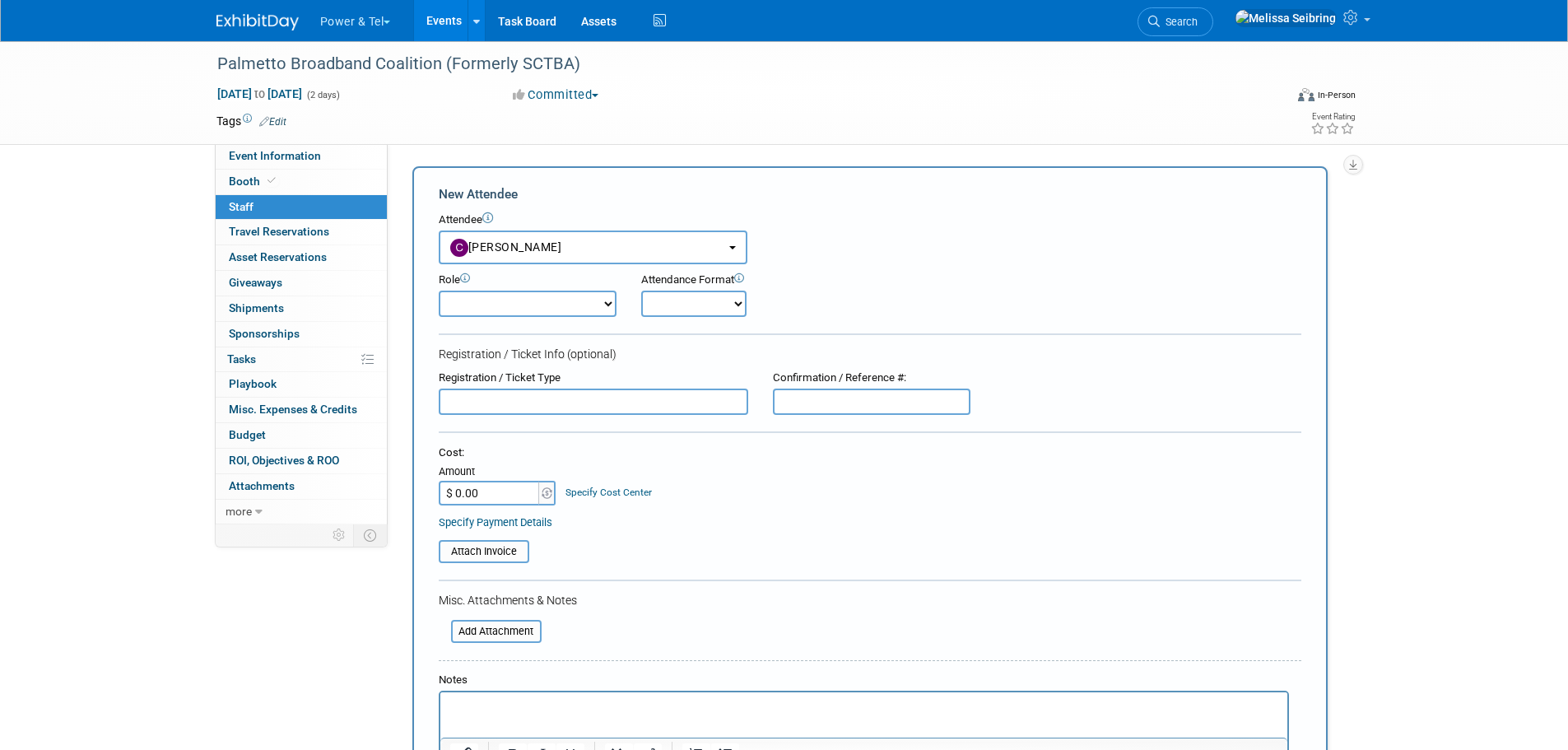
click at [515, 305] on select "Demonstrator Host Planner Presenter Sales Representative Set-up/Dismantle Crew …" at bounding box center [527, 303] width 178 height 26
click at [838, 485] on div "Cost: Amount $ 0.00 Specify Cost Center Cost Center -- Not Specified --" at bounding box center [869, 475] width 863 height 60
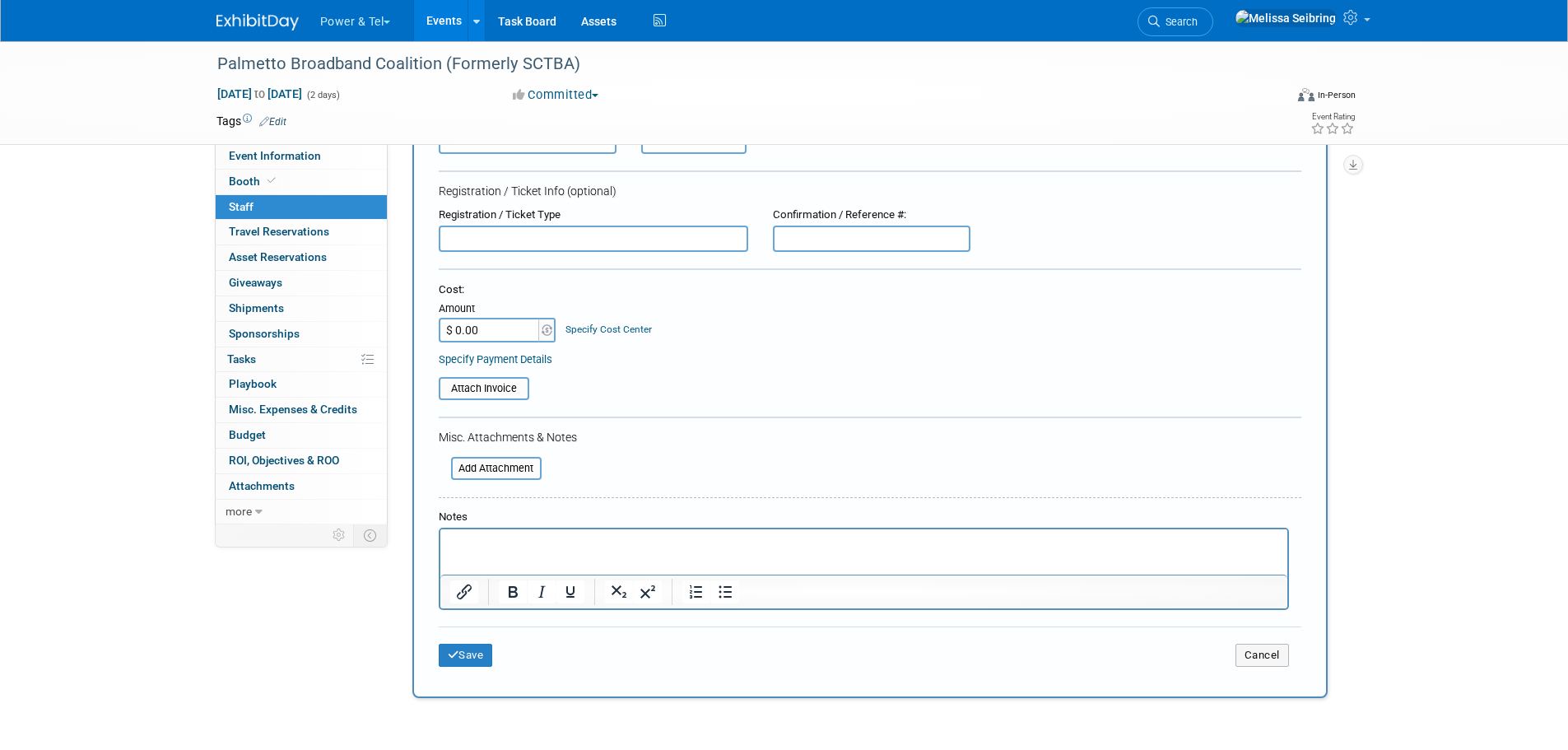
scroll to position [165, 0]
click at [475, 383] on input "file" at bounding box center [429, 388] width 196 height 20
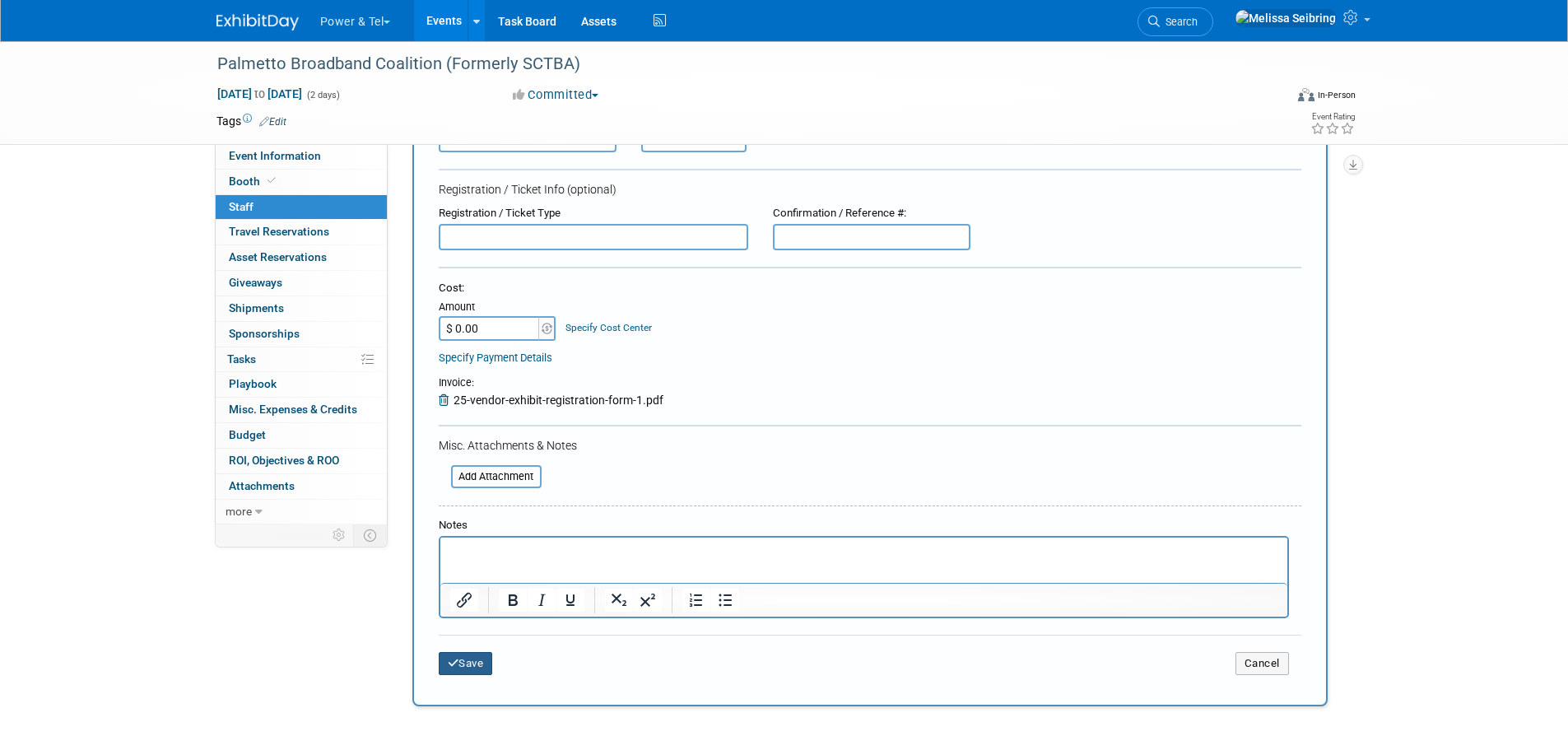
click at [461, 665] on button "Save" at bounding box center [465, 664] width 54 height 23
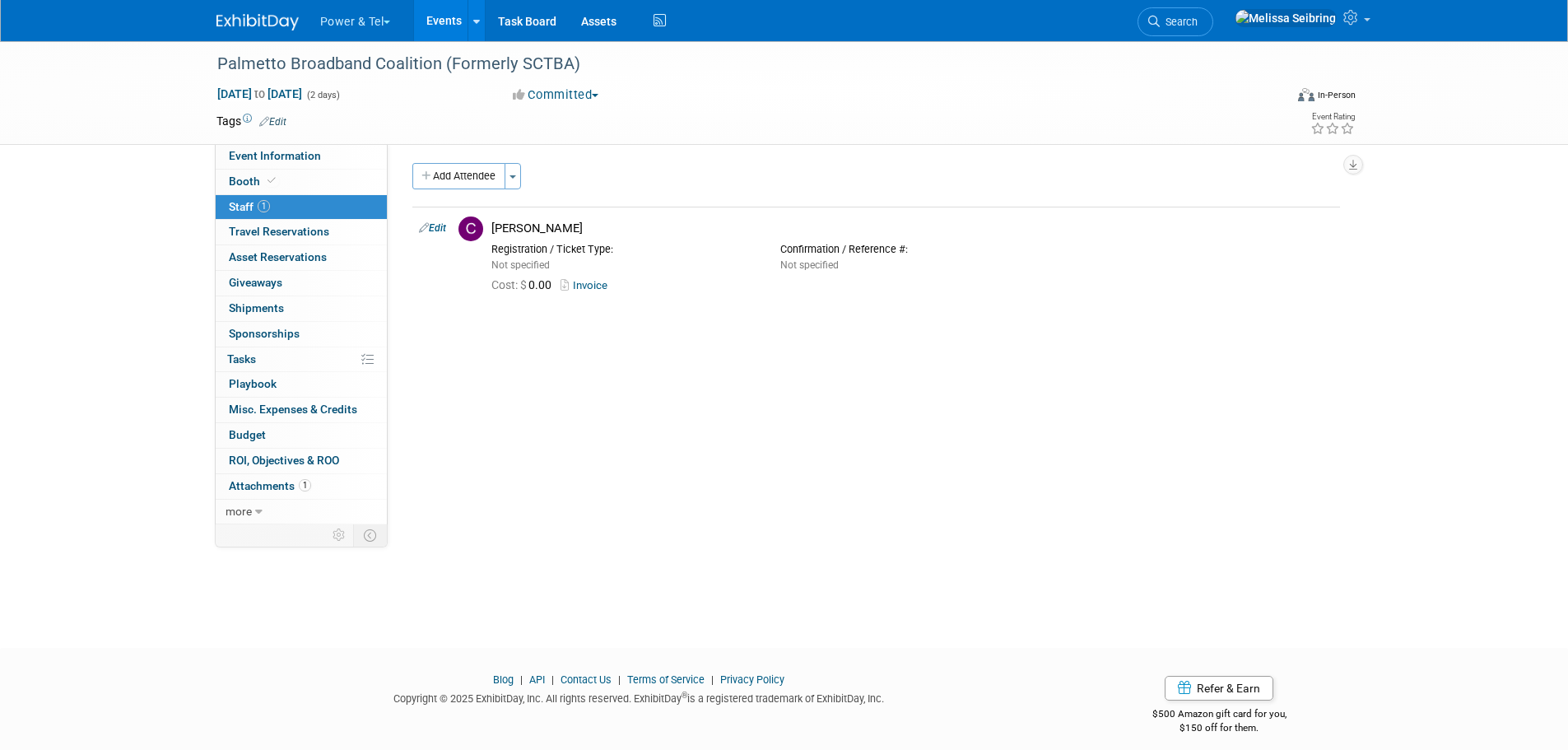
scroll to position [0, 0]
click at [519, 178] on button "Toggle Dropdown" at bounding box center [513, 179] width 17 height 26
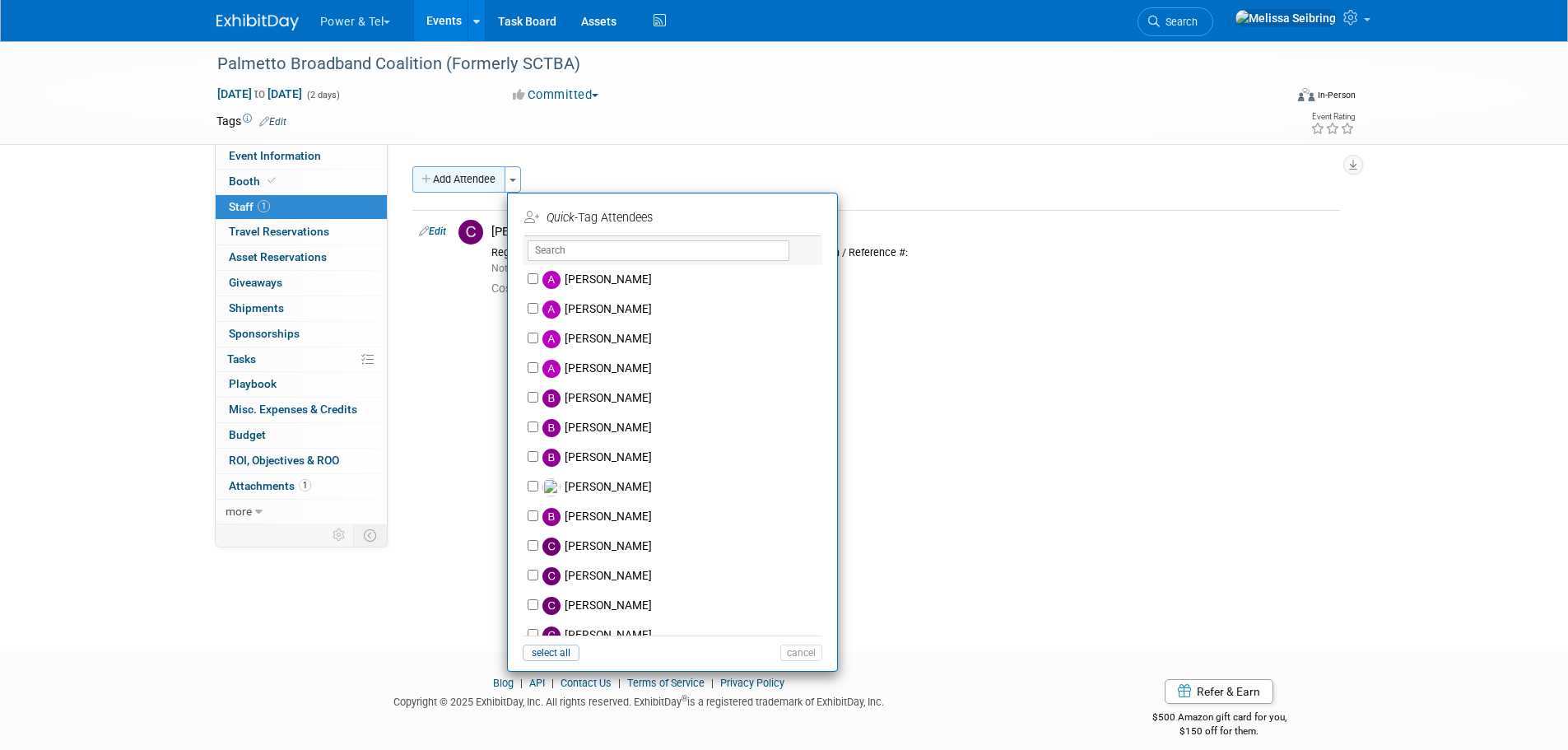
click at [484, 178] on button "Add Attendee" at bounding box center [459, 179] width 93 height 26
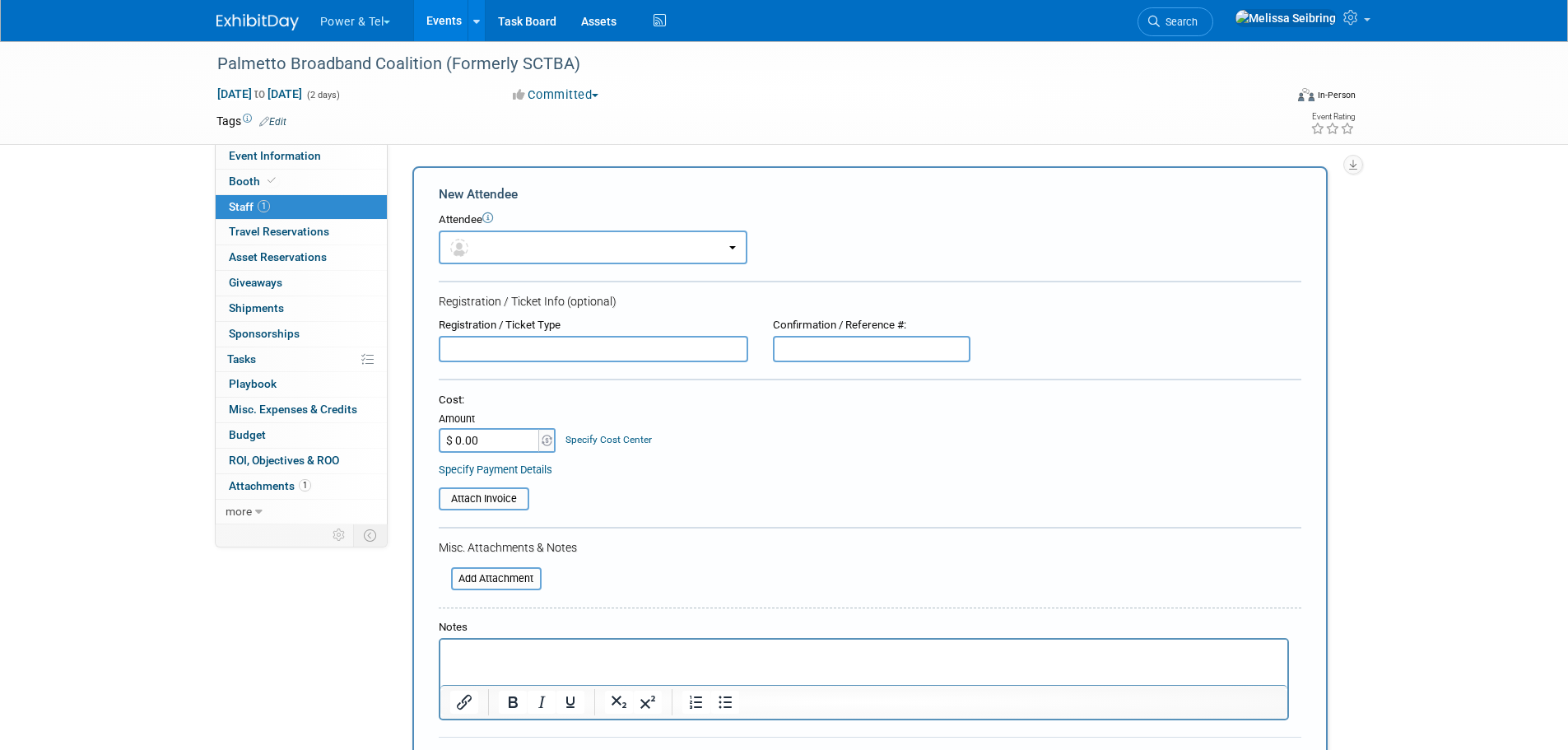
click at [518, 353] on input "text" at bounding box center [593, 348] width 310 height 26
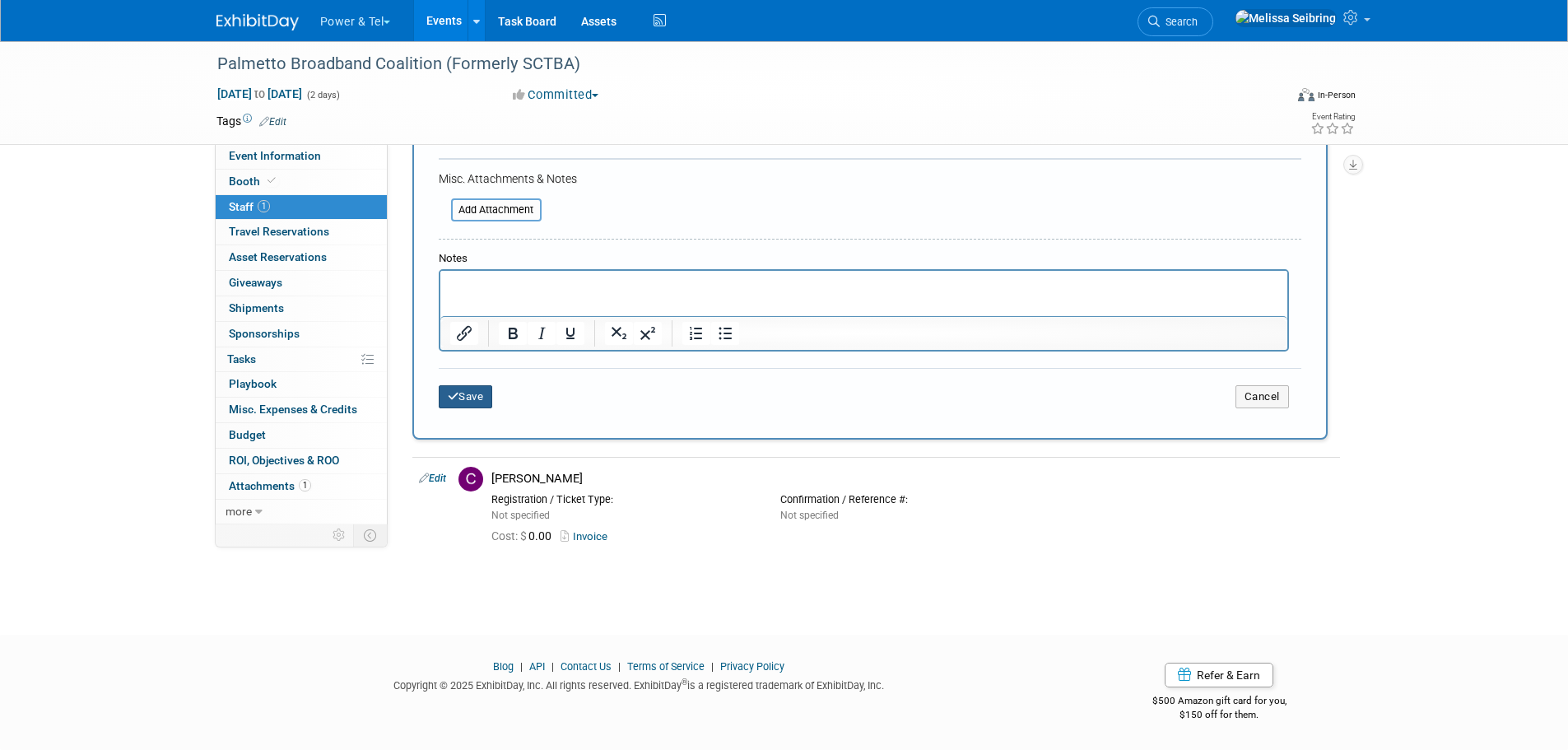
type input "AJ Saccacio - Comtrend"
drag, startPoint x: 471, startPoint y: 397, endPoint x: 483, endPoint y: 407, distance: 15.6
click at [471, 397] on button "Save" at bounding box center [465, 397] width 54 height 23
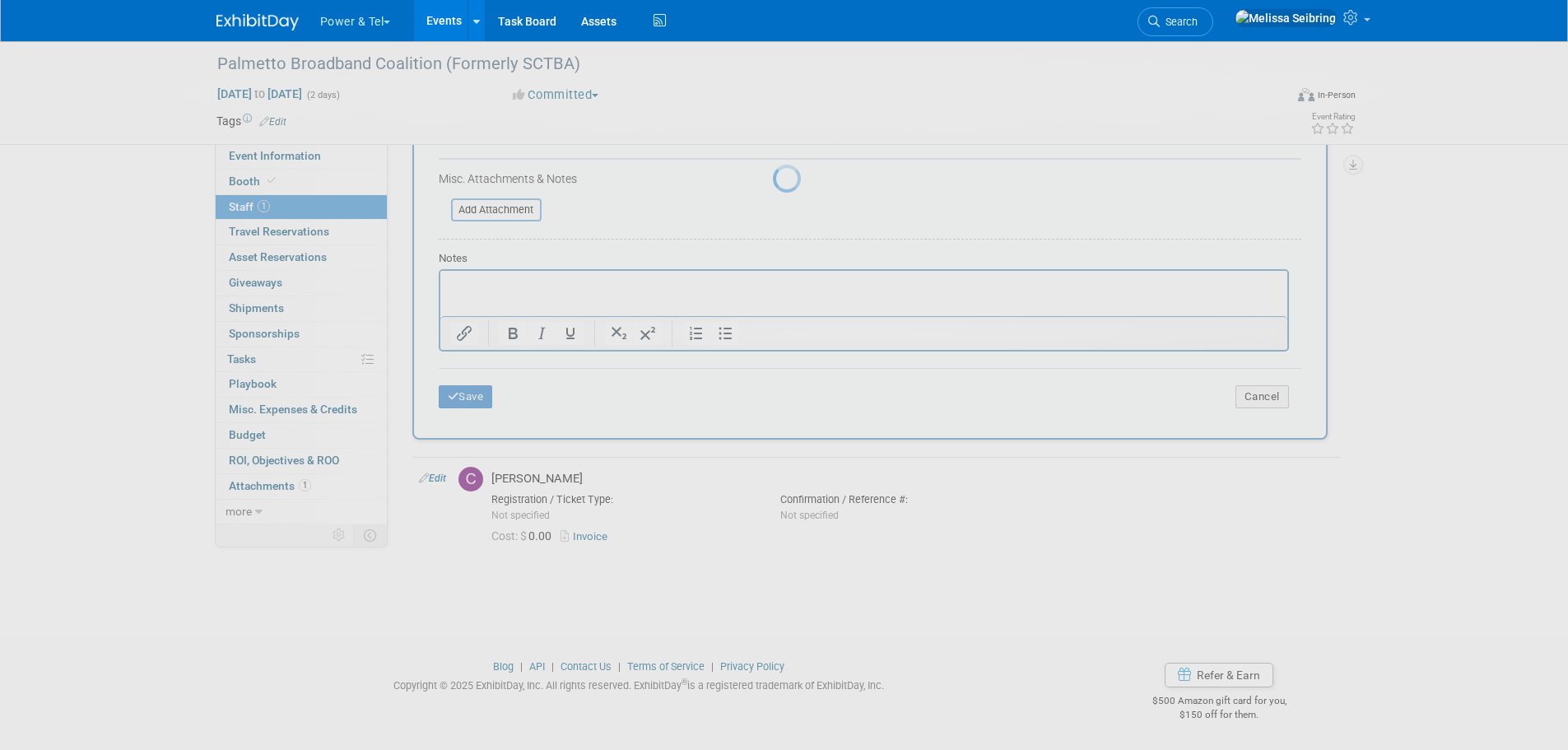
scroll to position [17, 0]
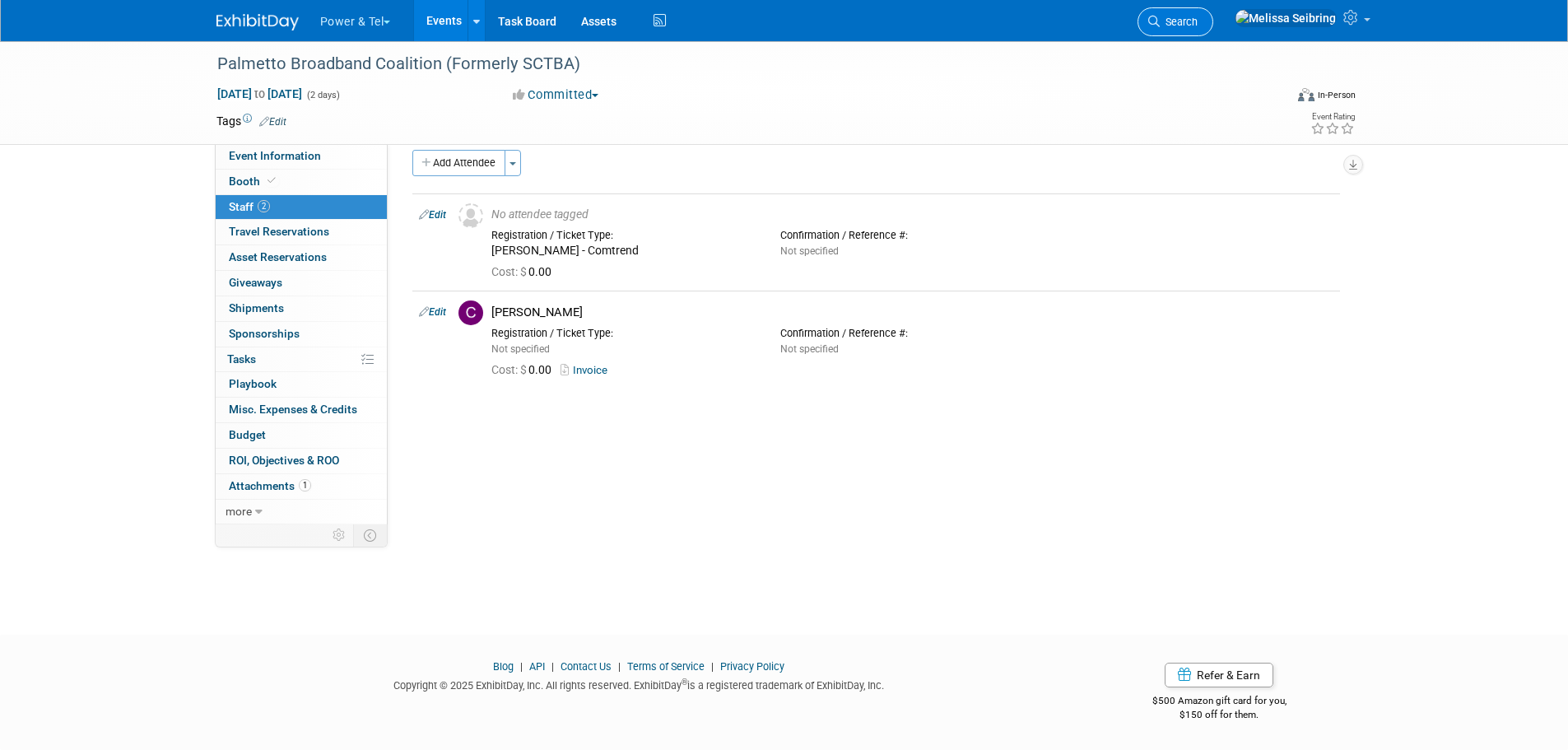
click at [1198, 25] on span "Search" at bounding box center [1178, 22] width 38 height 13
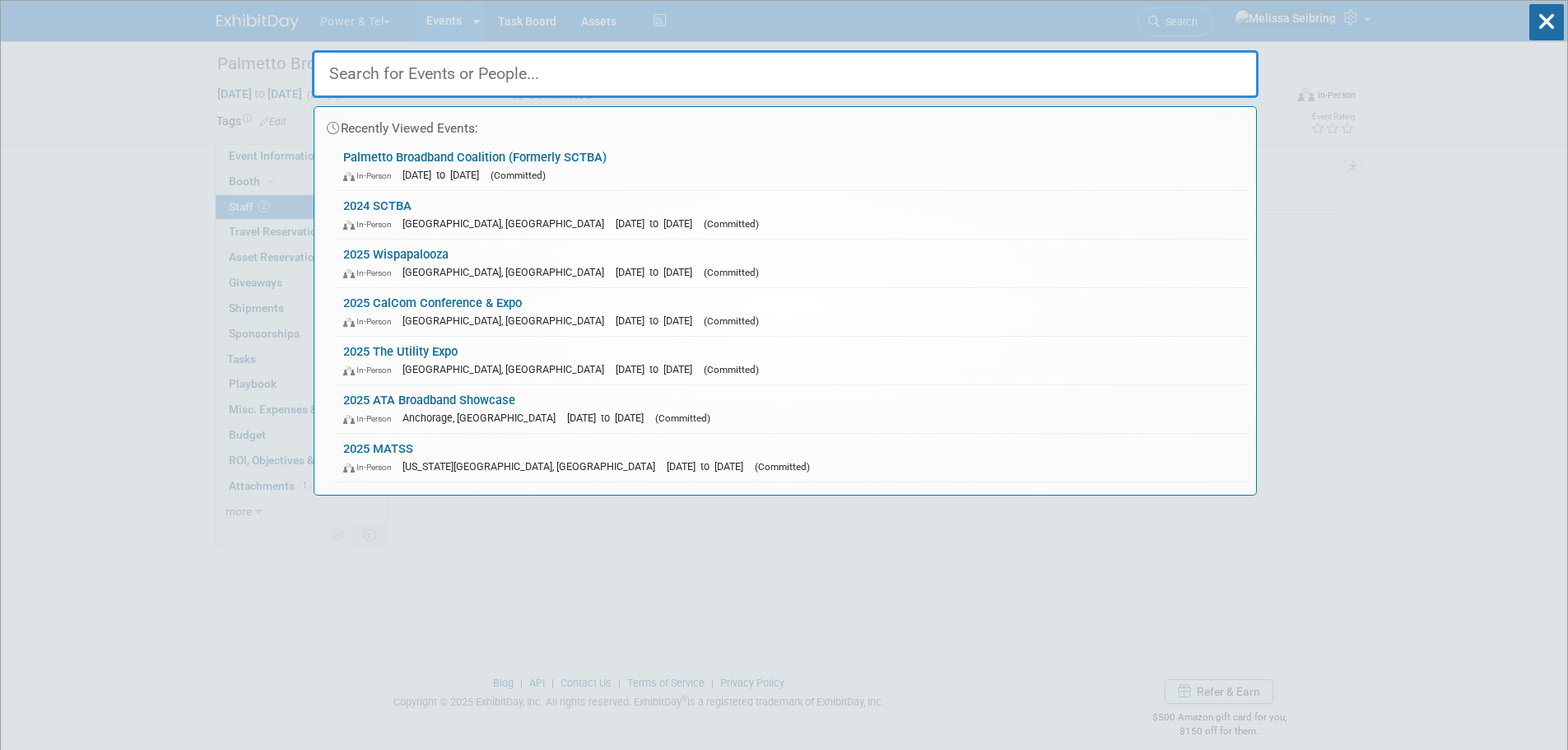
type input "f"
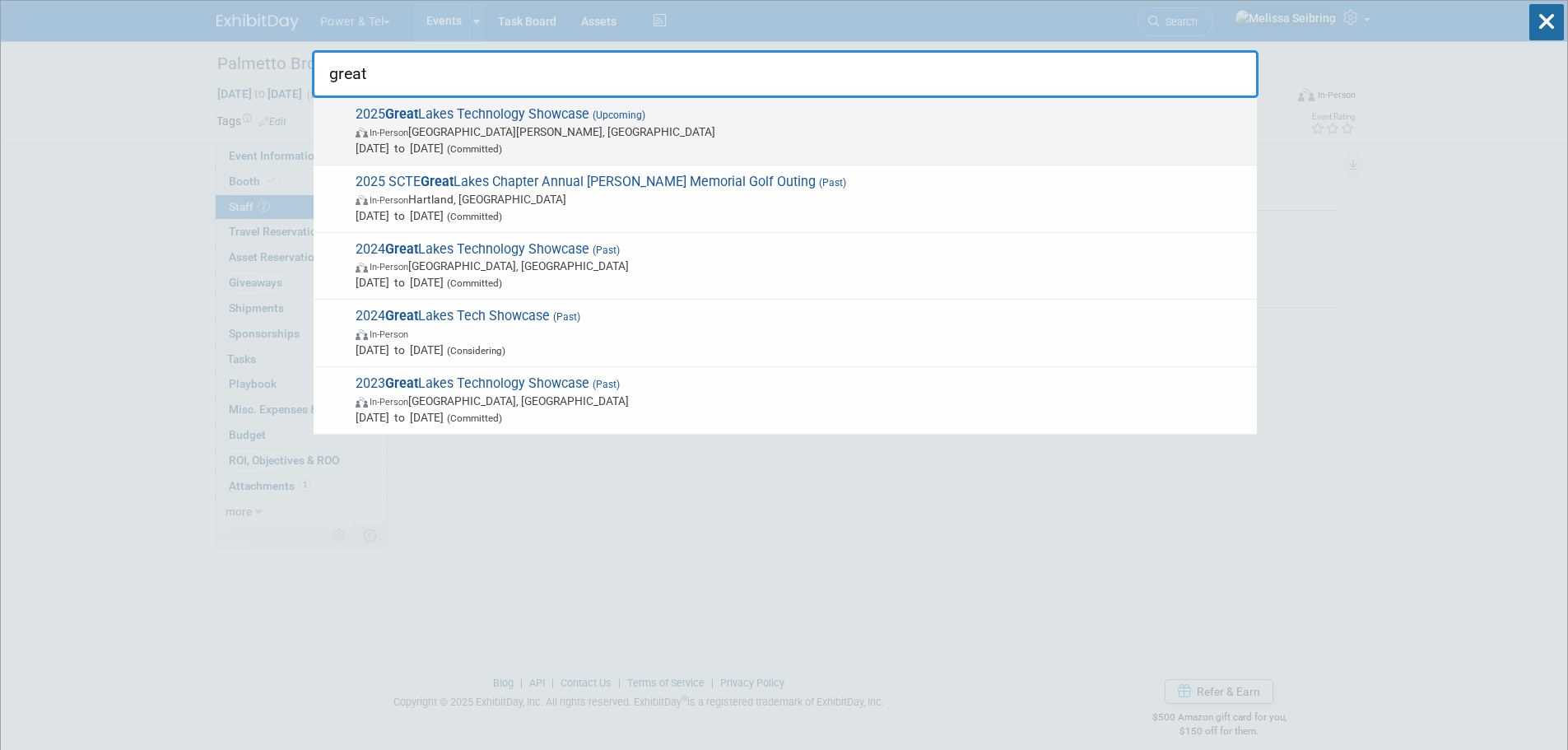
type input "great"
click at [459, 113] on span "2025 Great Lakes Technology Showcase (Upcoming) In-Person Fort Wayne, IN Oct 27…" at bounding box center [799, 131] width 898 height 50
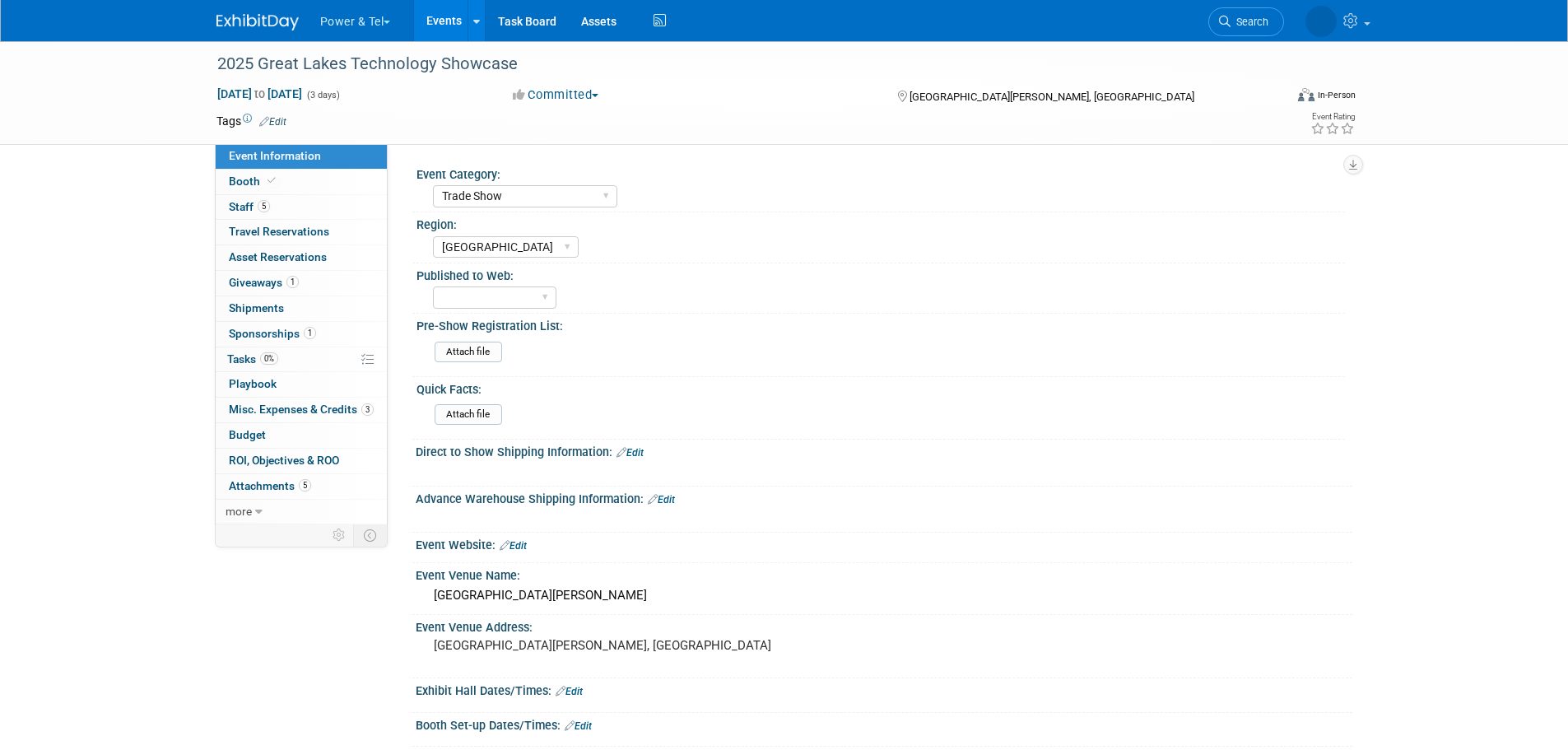
select select "Trade Show"
select select "[GEOGRAPHIC_DATA]"
click at [222, 202] on link "5 Staff 5" at bounding box center [301, 208] width 172 height 25
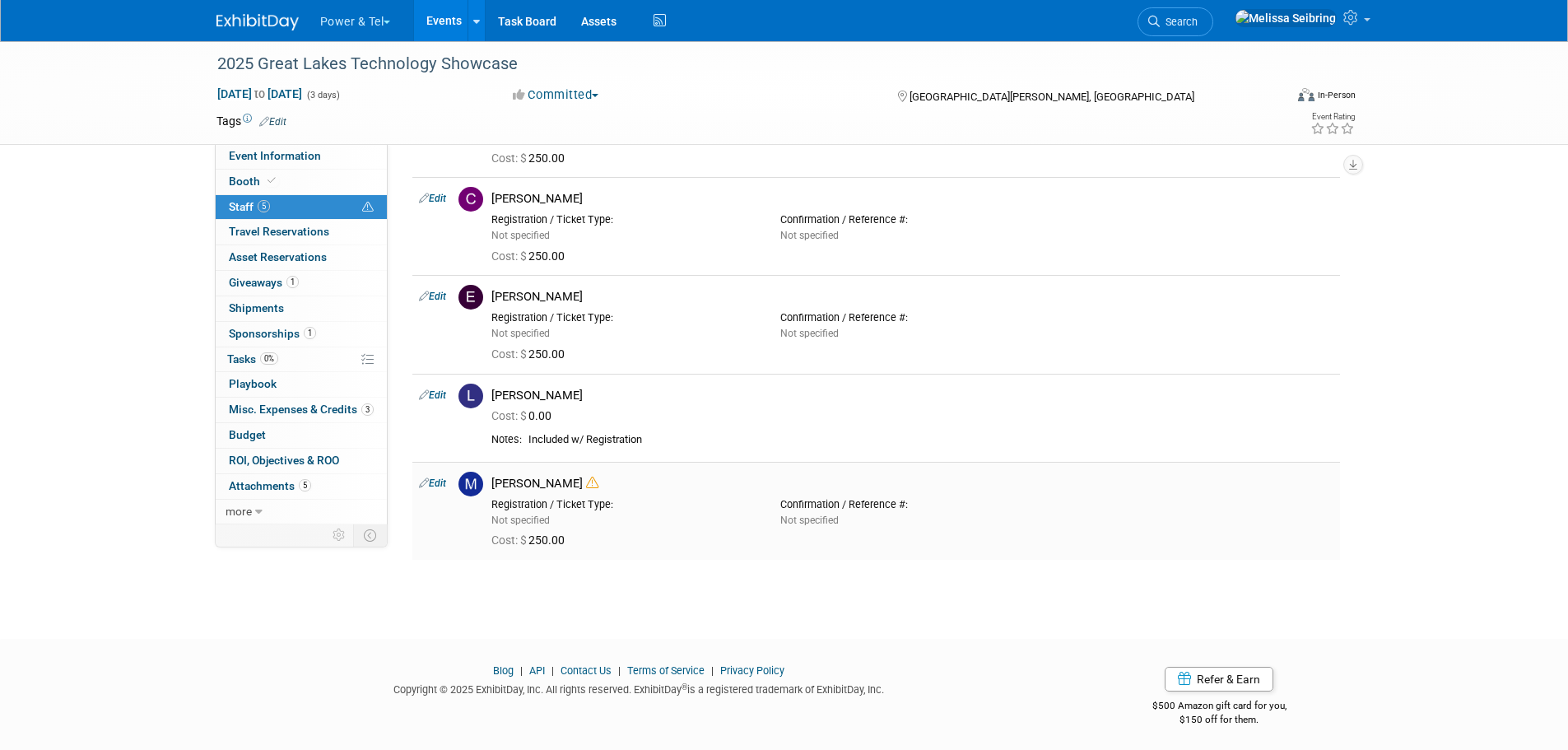
scroll to position [134, 0]
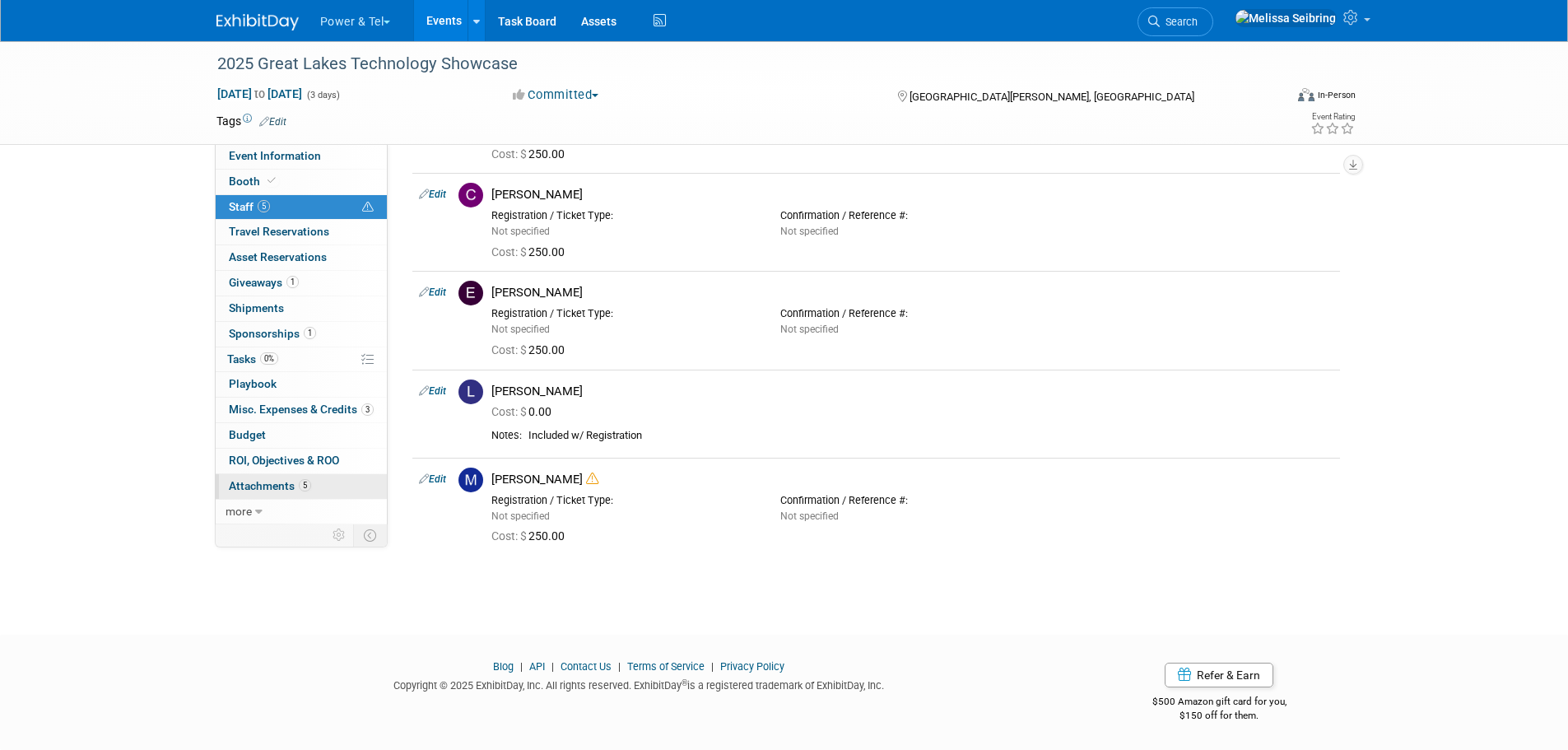
click at [274, 481] on span "Attachments 5" at bounding box center [270, 486] width 82 height 13
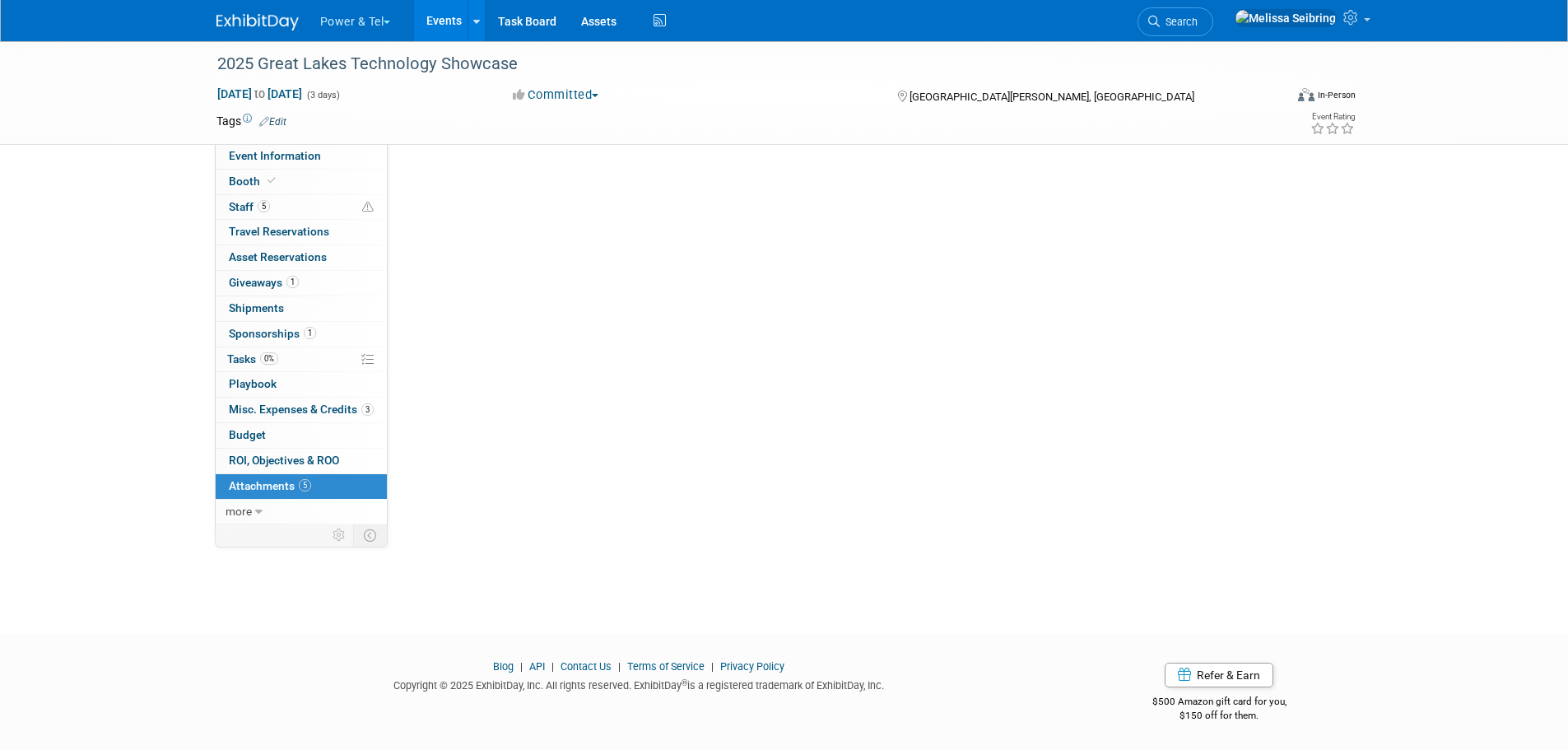
scroll to position [0, 0]
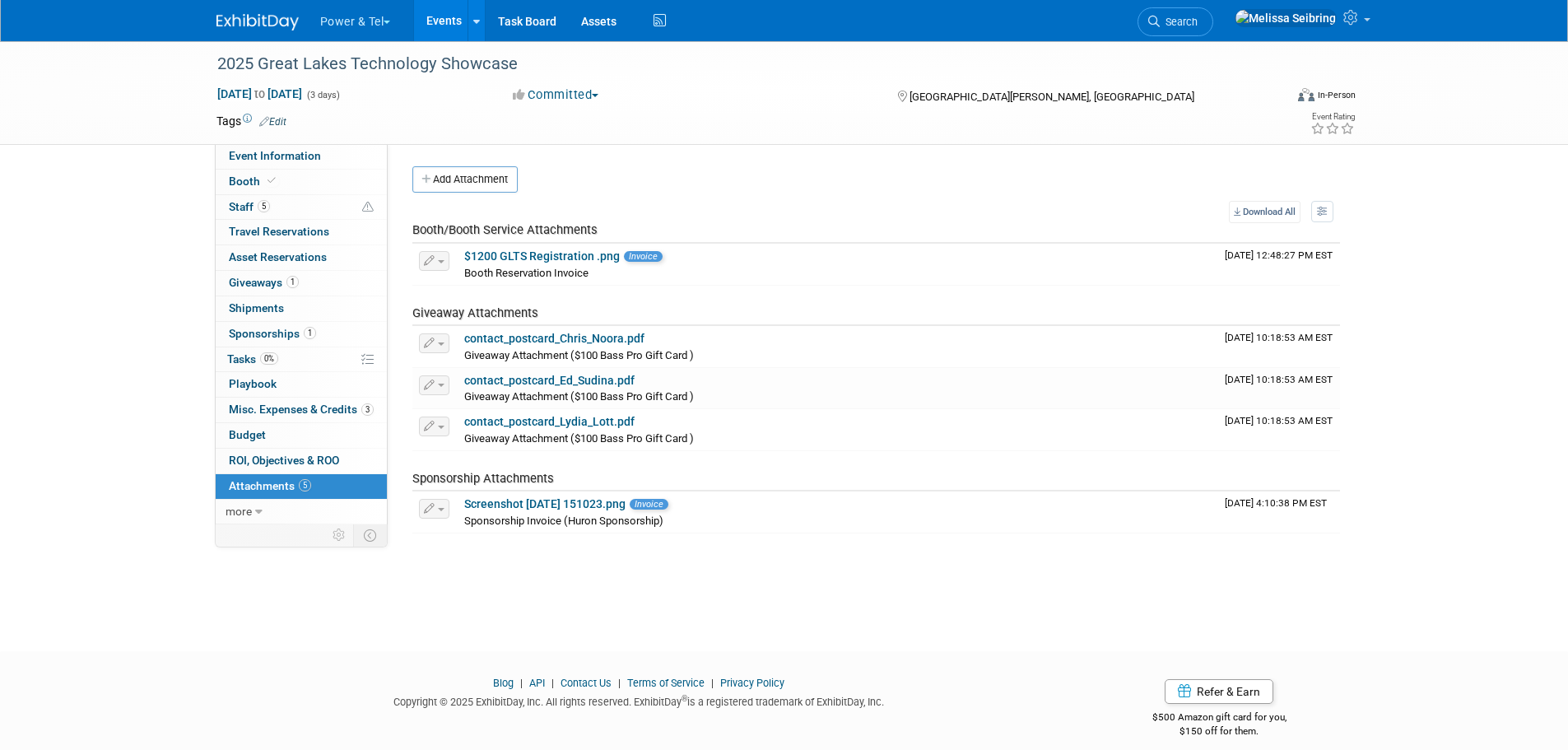
click at [249, 335] on span "Sponsorships 1" at bounding box center [273, 334] width 87 height 13
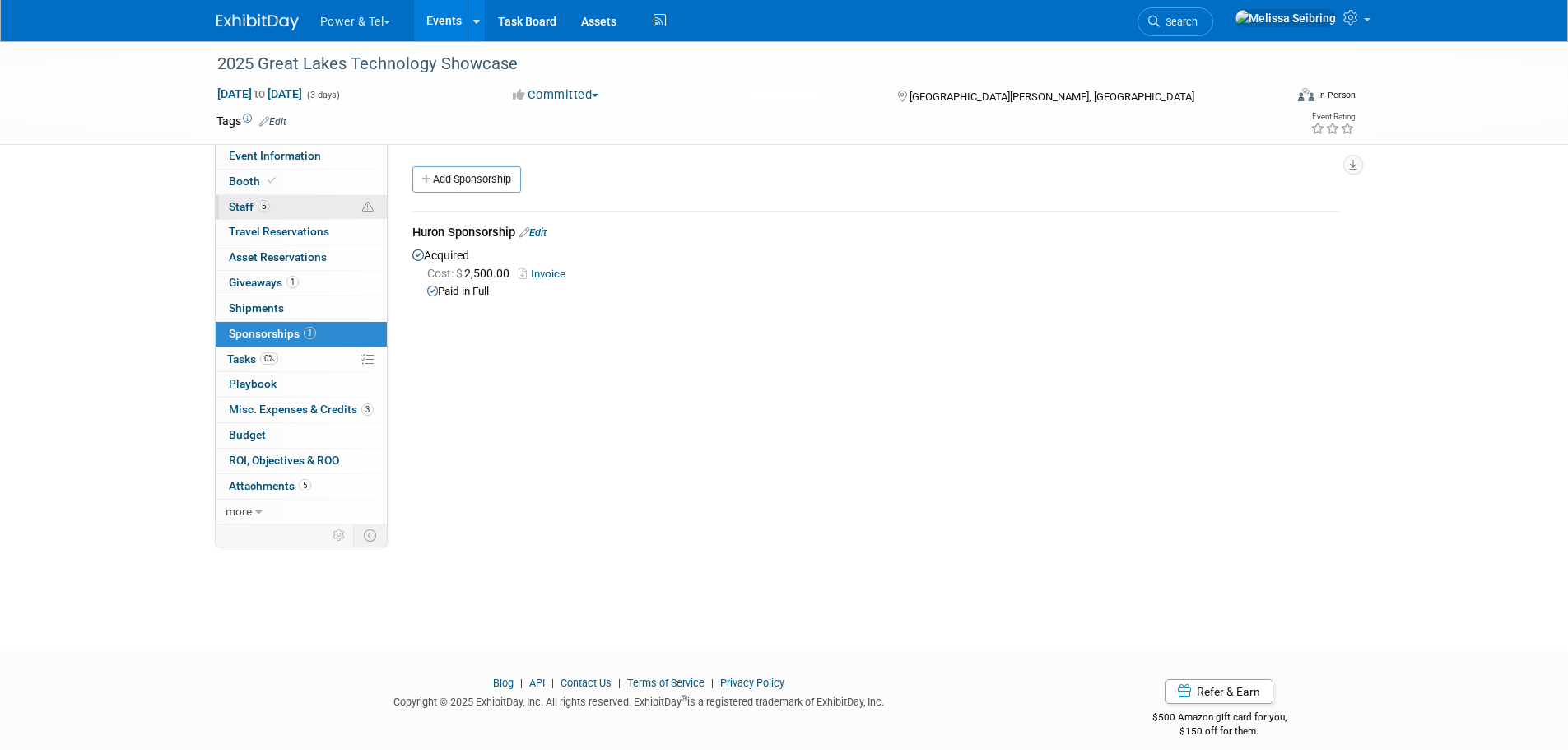
click at [254, 201] on span "Staff 5" at bounding box center [249, 207] width 41 height 13
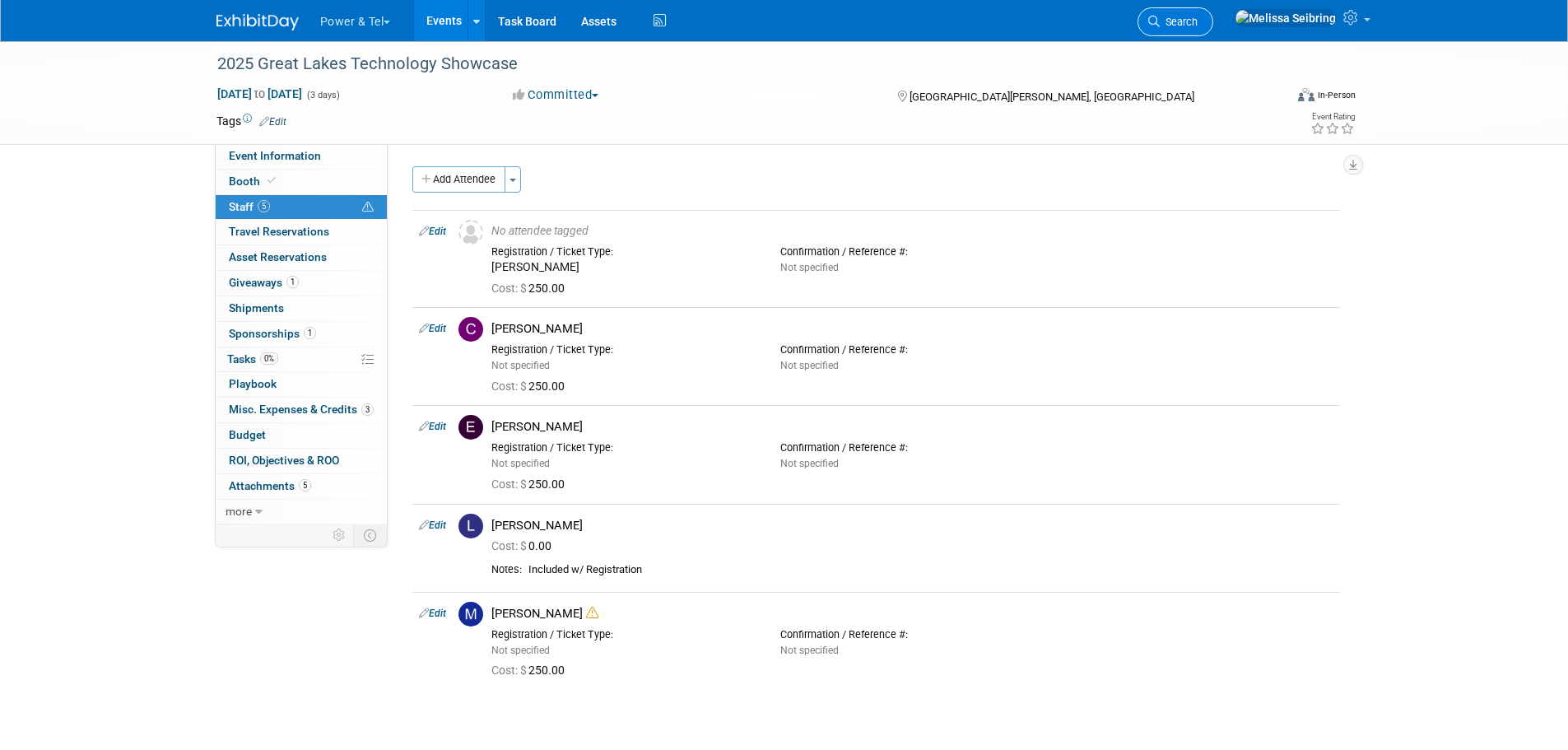
click at [1213, 15] on link "Search" at bounding box center [1176, 22] width 76 height 28
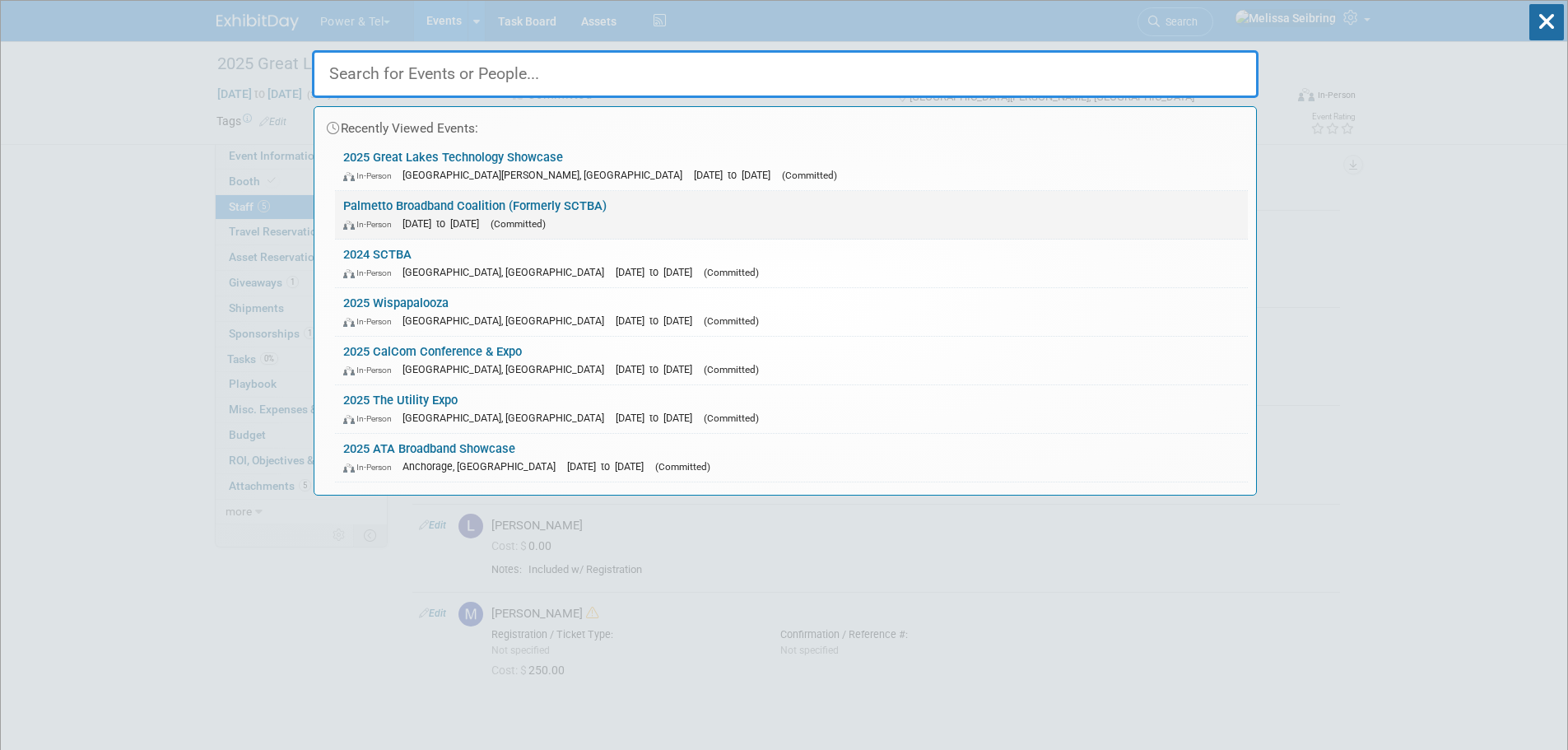
click at [412, 201] on link "Palmetto Broadband Coalition (Formerly SCTBA) In-Person [DATE] to [DATE] (Commi…" at bounding box center [791, 214] width 913 height 48
